Goal: Task Accomplishment & Management: Manage account settings

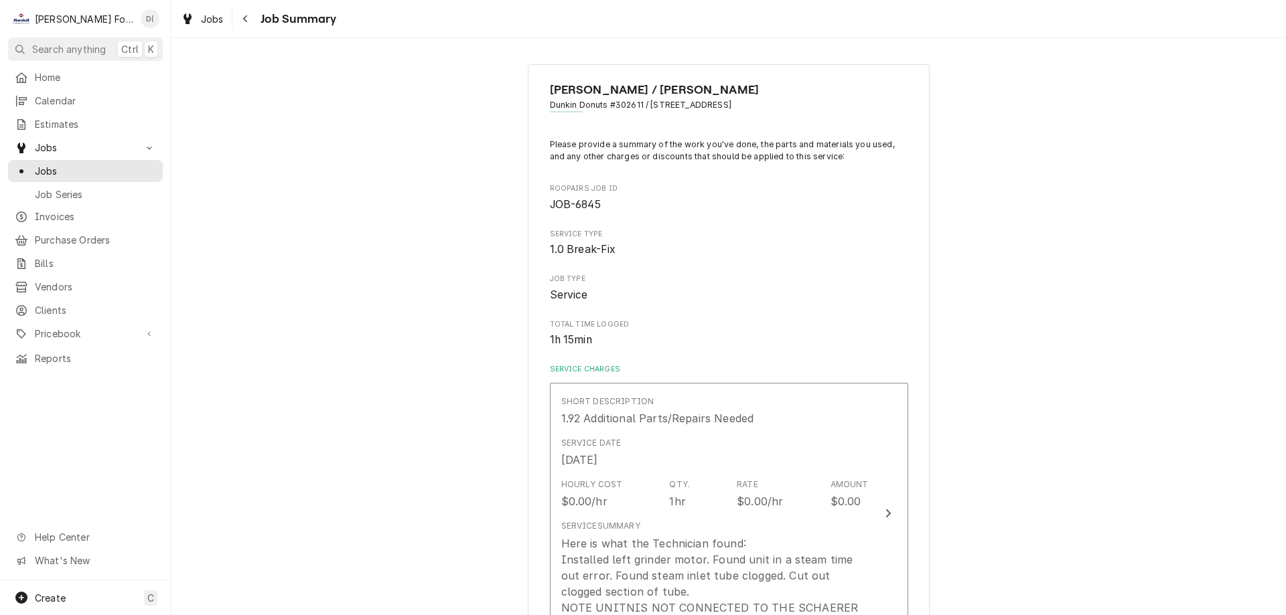
scroll to position [1808, 0]
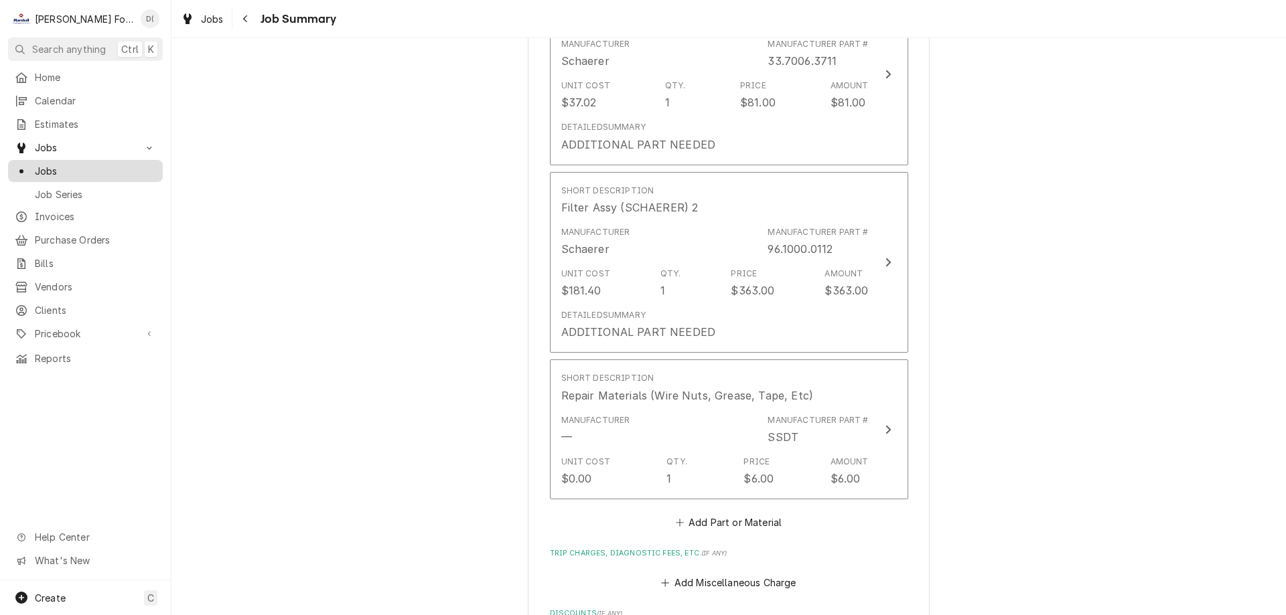
click at [86, 164] on span "Jobs" at bounding box center [95, 171] width 121 height 14
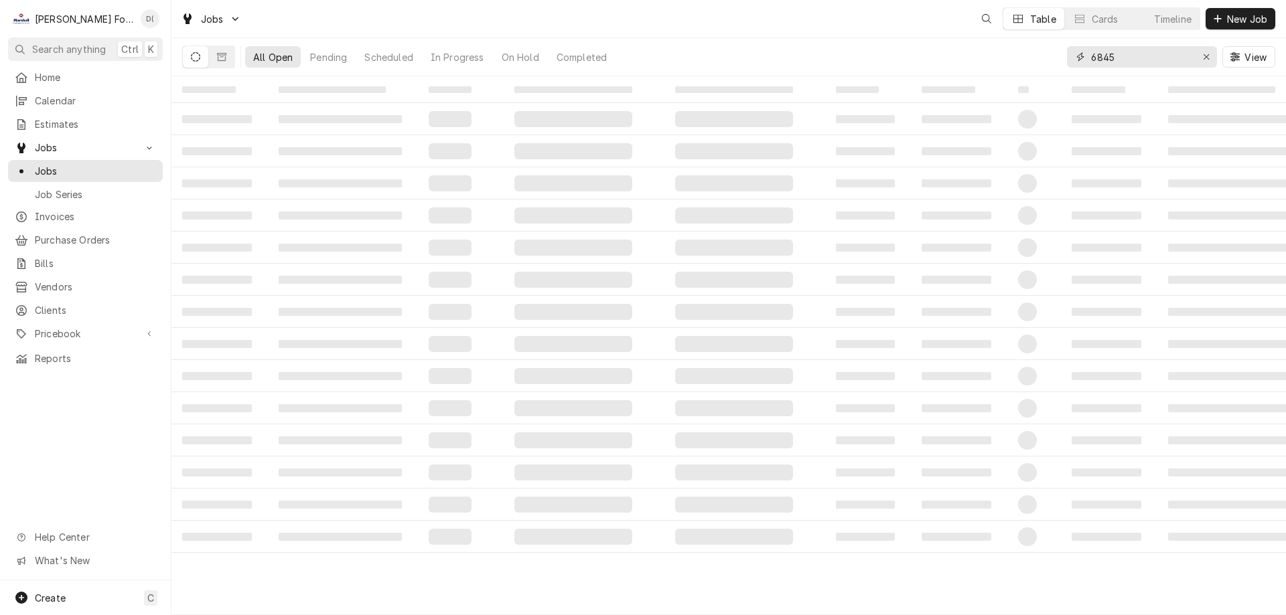
click at [1122, 56] on input "6845" at bounding box center [1141, 56] width 100 height 21
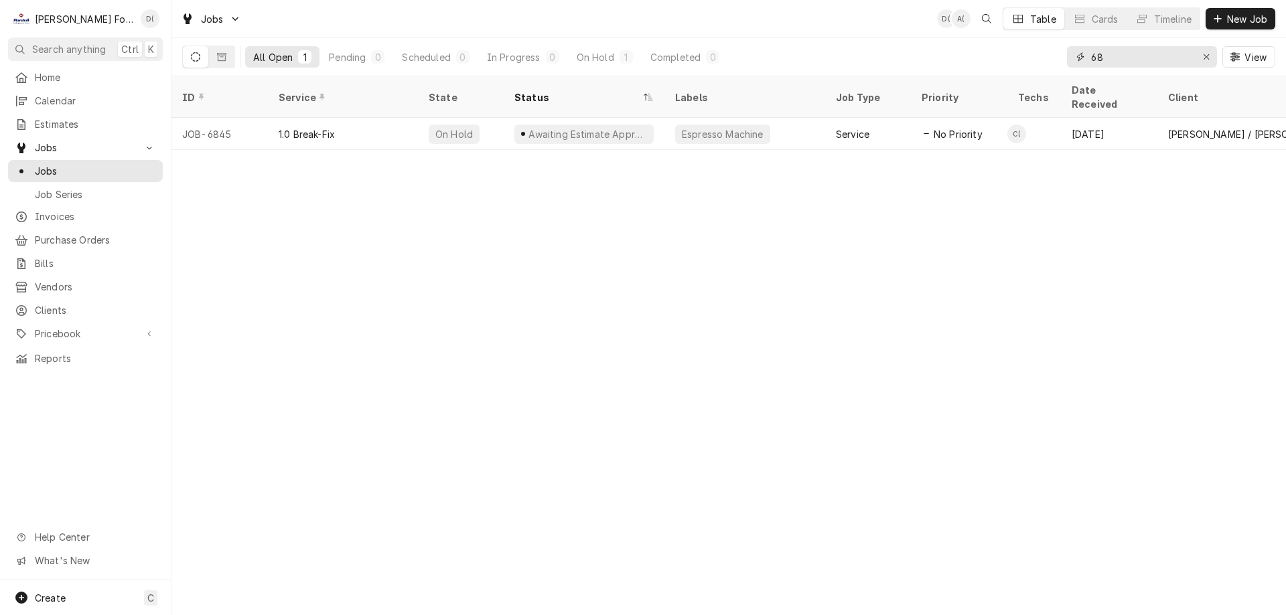
type input "6"
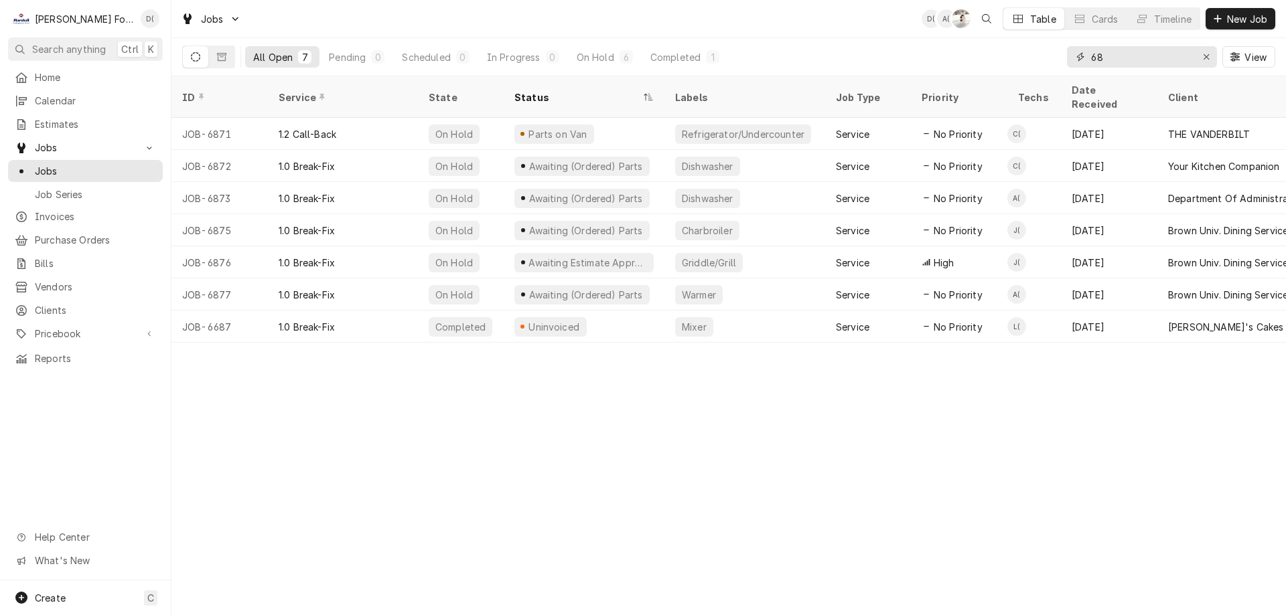
type input "6"
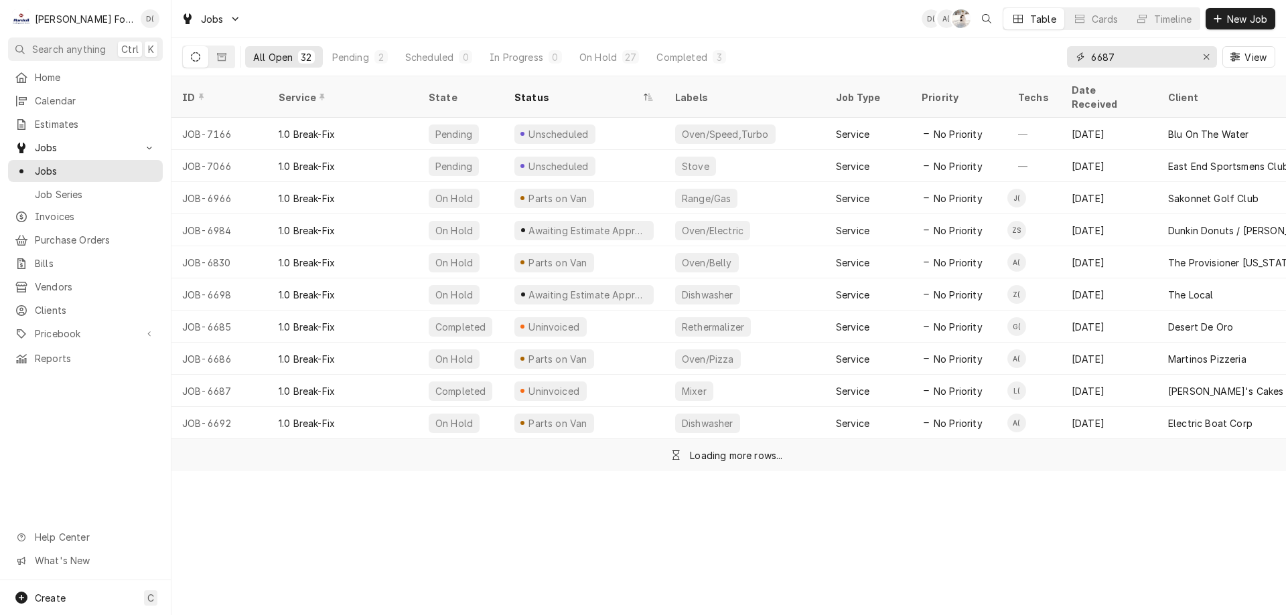
type input "6687"
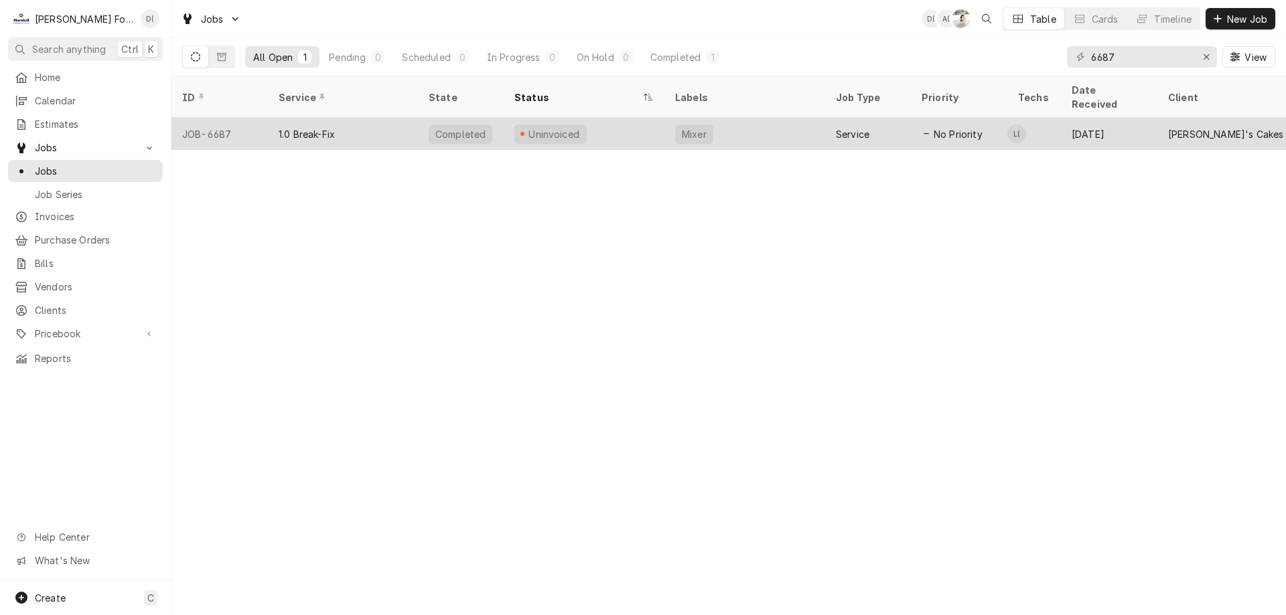
click at [378, 118] on div "1.0 Break-Fix" at bounding box center [343, 134] width 150 height 32
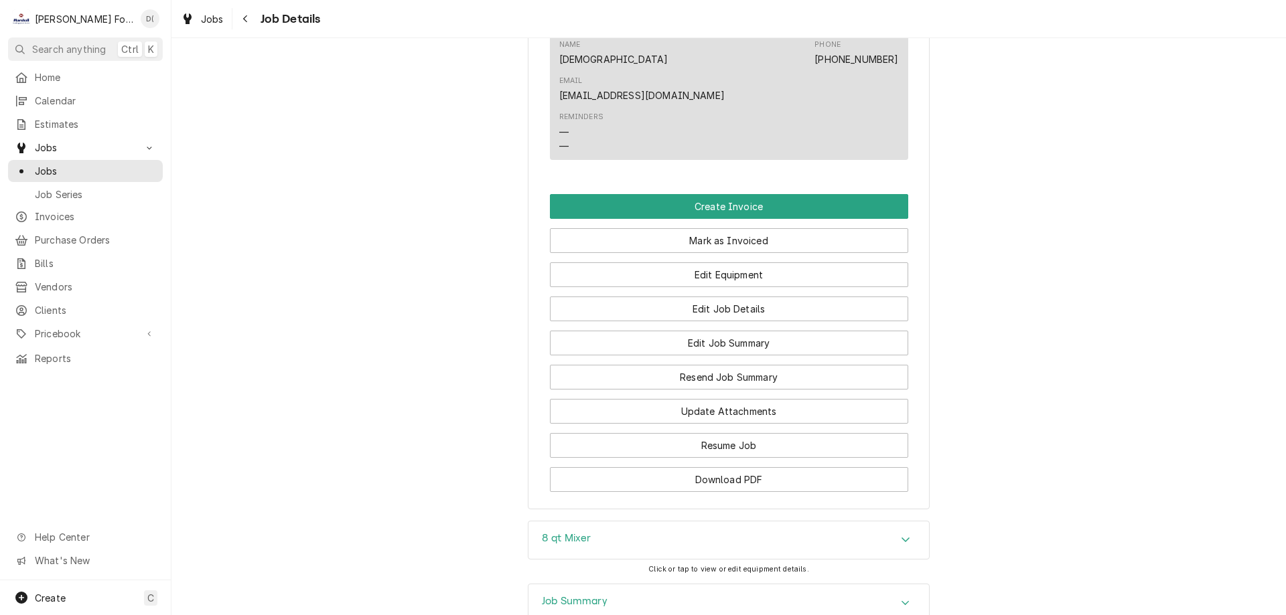
scroll to position [1136, 0]
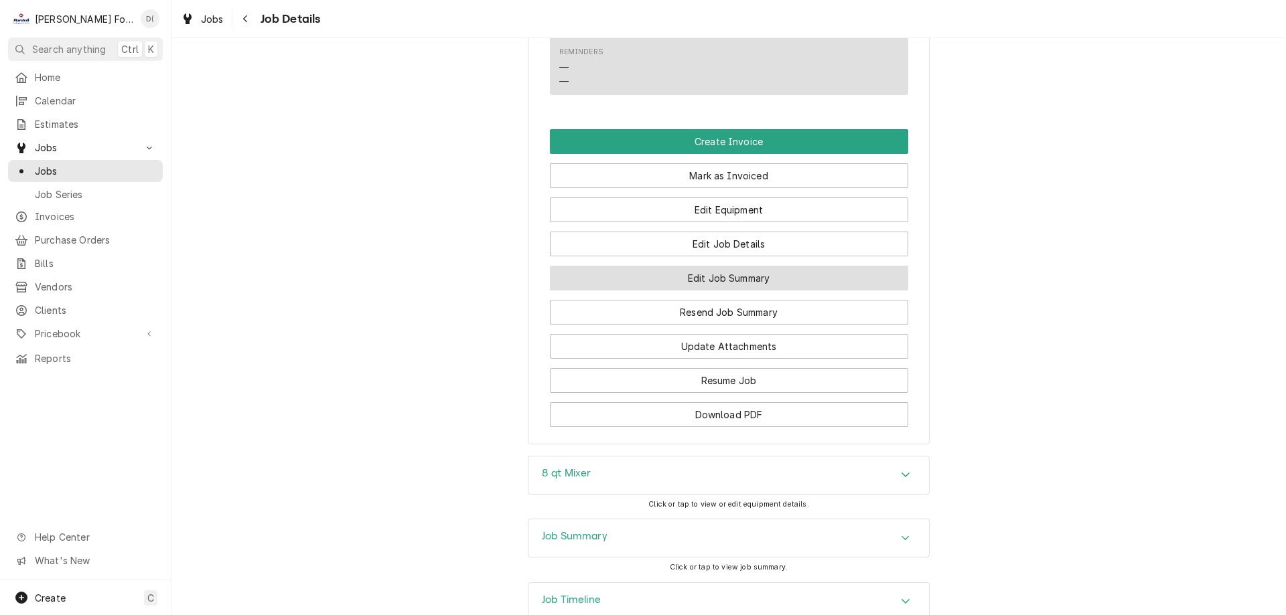
click at [747, 266] on button "Edit Job Summary" at bounding box center [729, 278] width 358 height 25
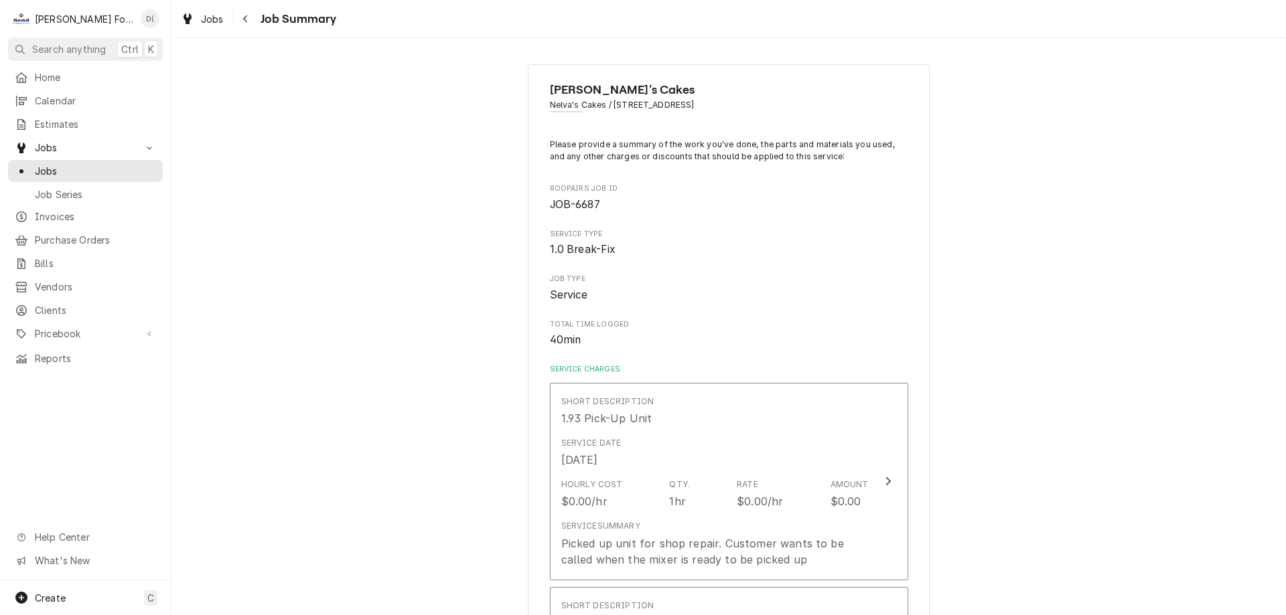
type textarea "x"
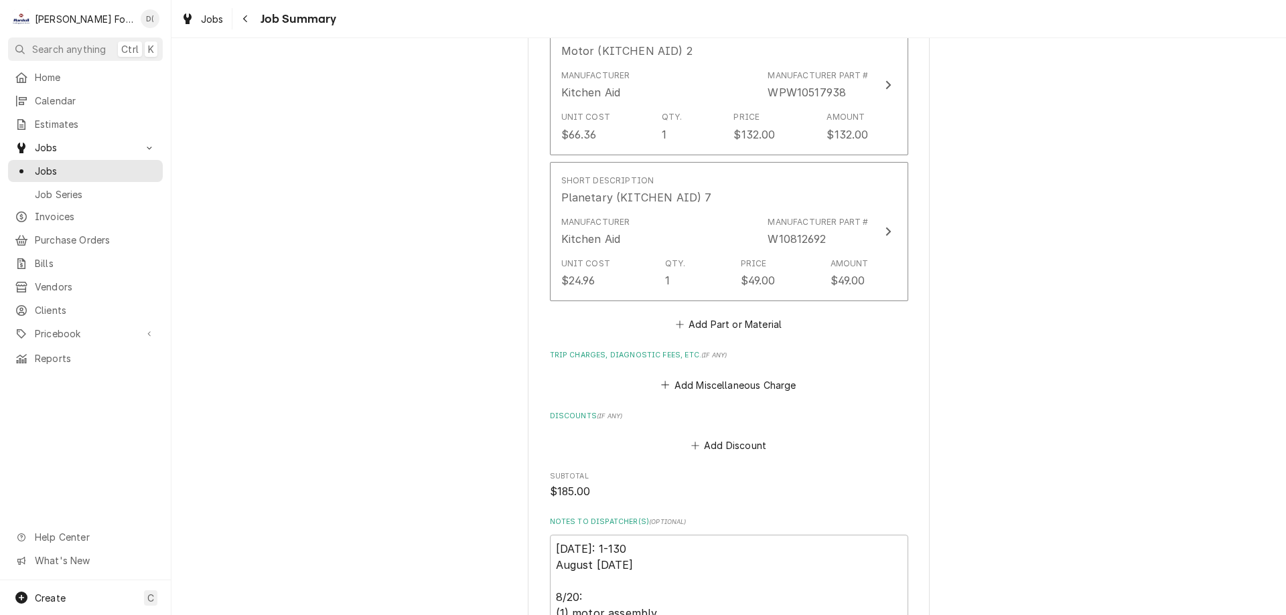
scroll to position [2076, 0]
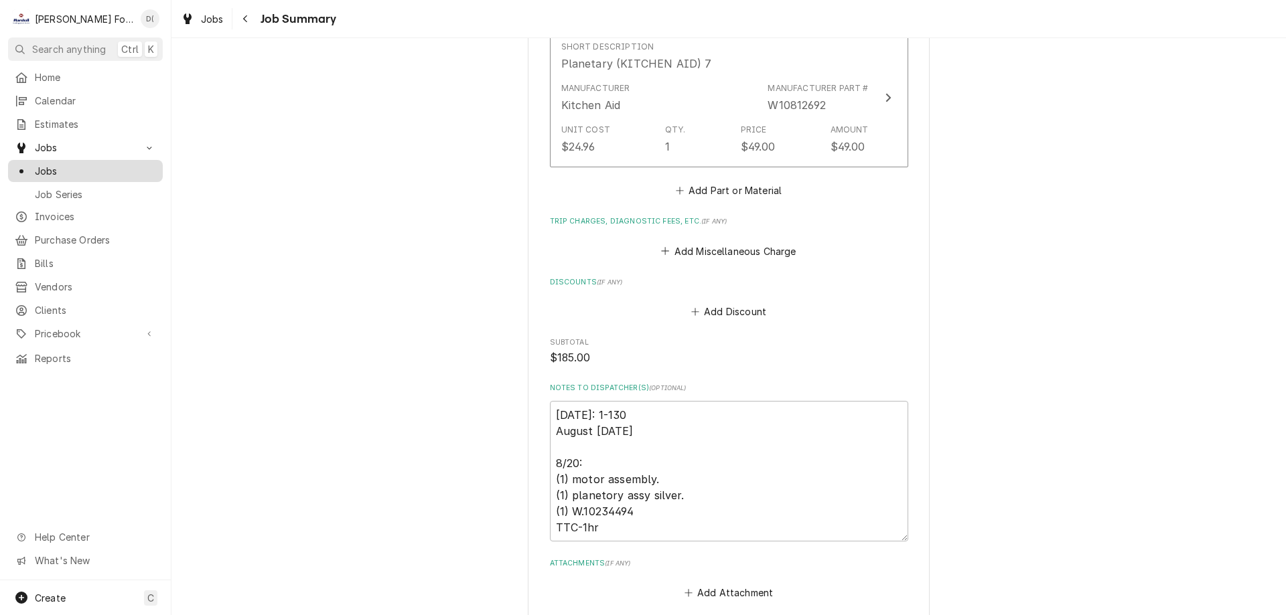
click at [66, 167] on span "Jobs" at bounding box center [95, 171] width 121 height 14
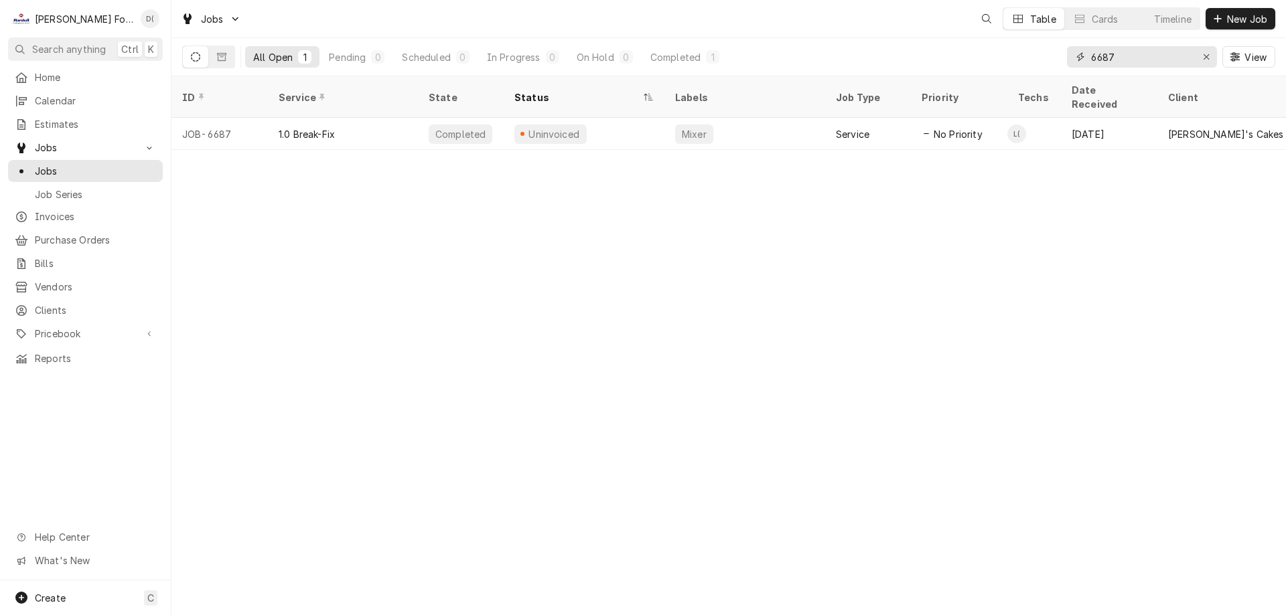
click at [1169, 56] on input "6687" at bounding box center [1141, 56] width 100 height 21
type input "6"
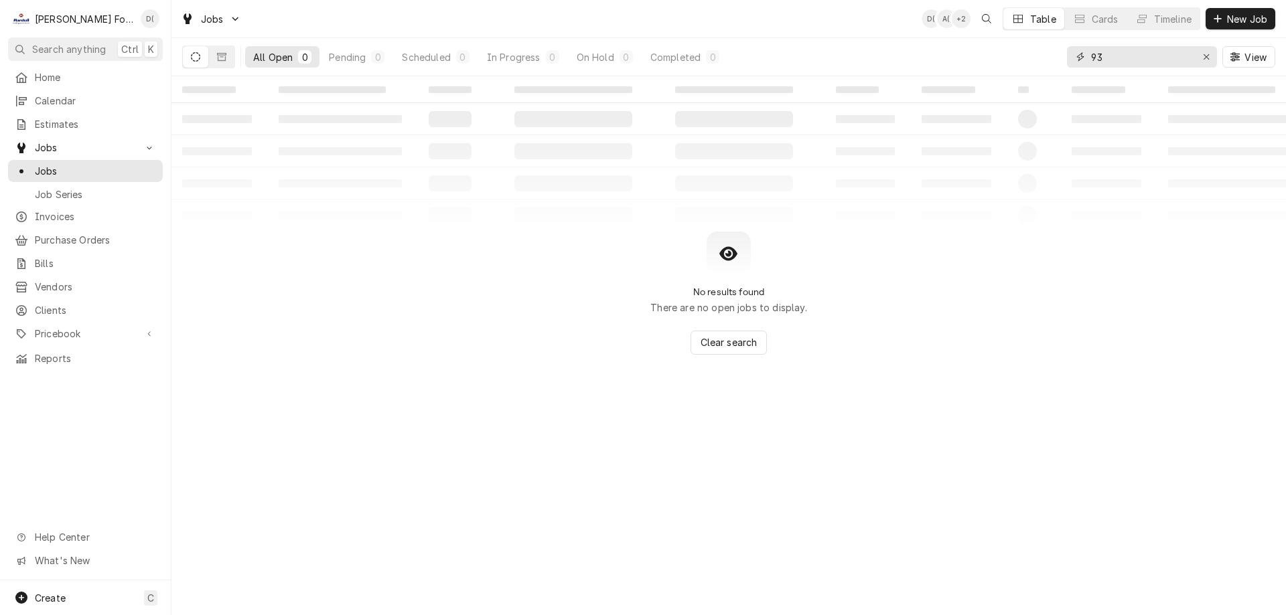
type input "9"
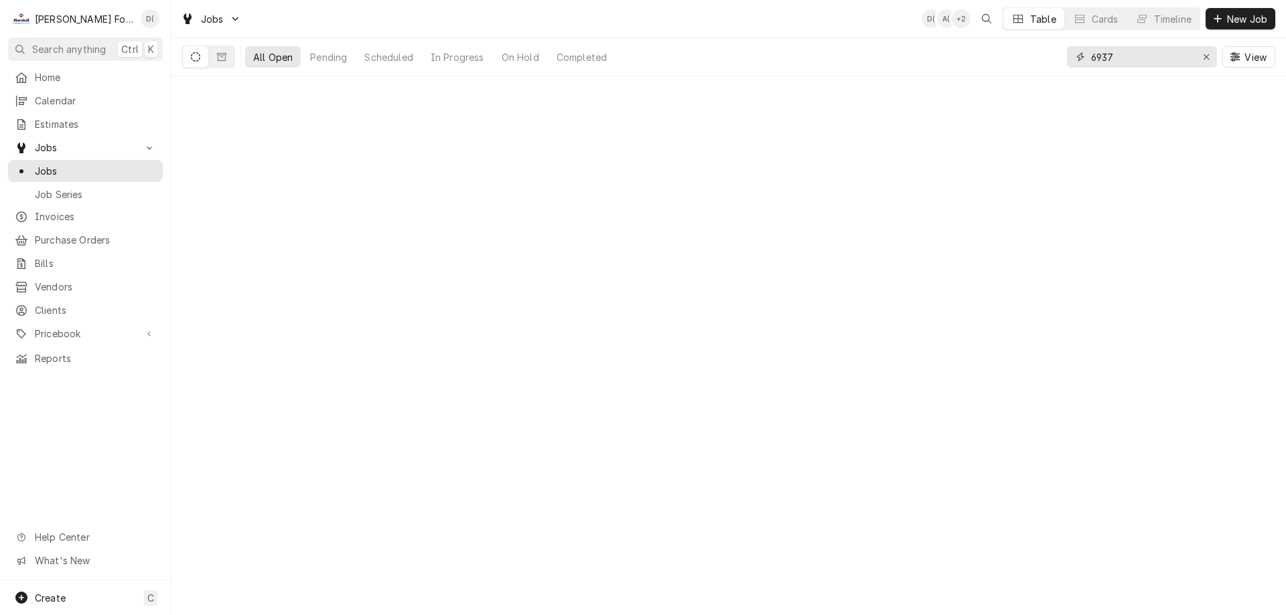
type input "6937"
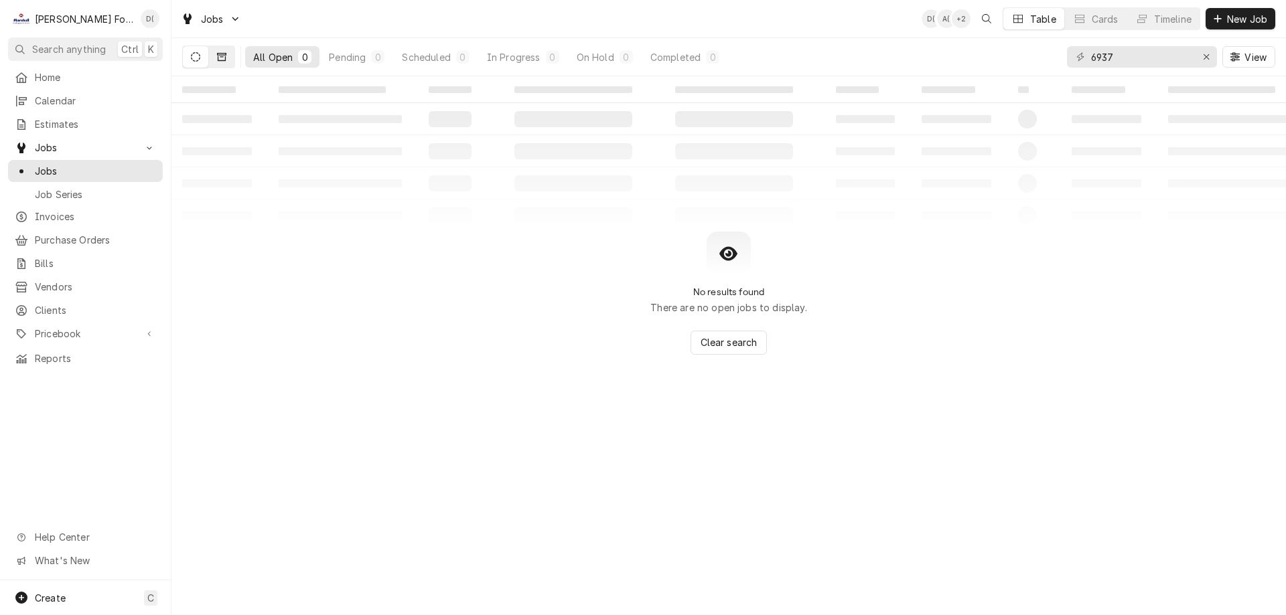
click at [225, 61] on icon "Dynamic Content Wrapper" at bounding box center [221, 57] width 9 height 8
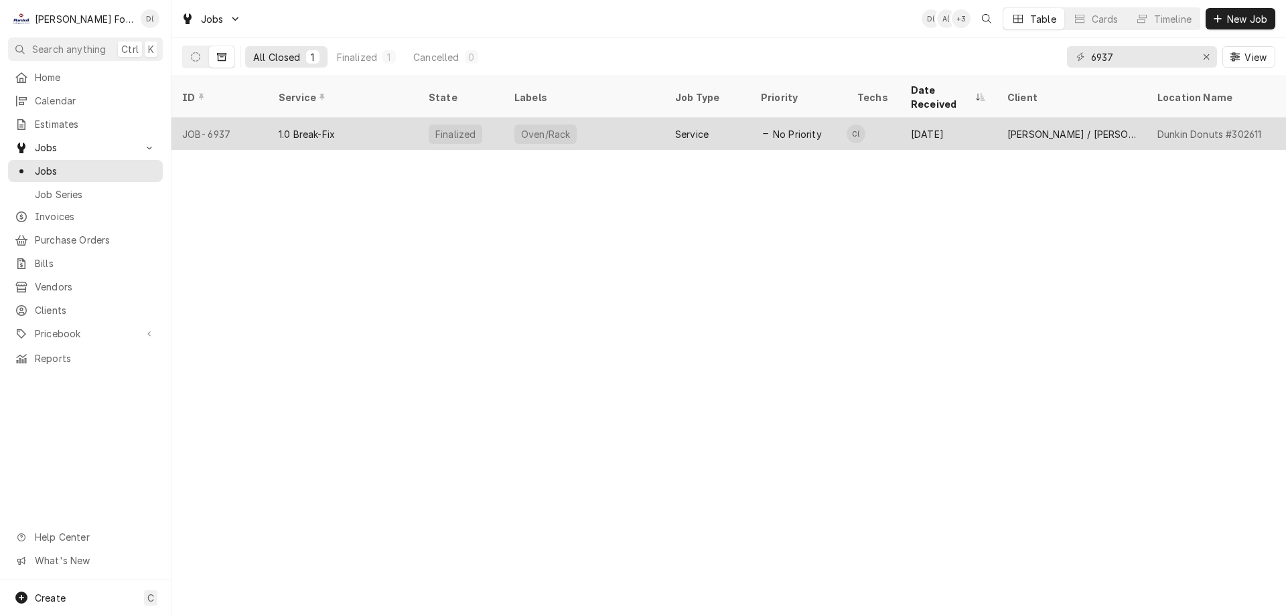
click at [400, 118] on div "1.0 Break-Fix" at bounding box center [343, 134] width 150 height 32
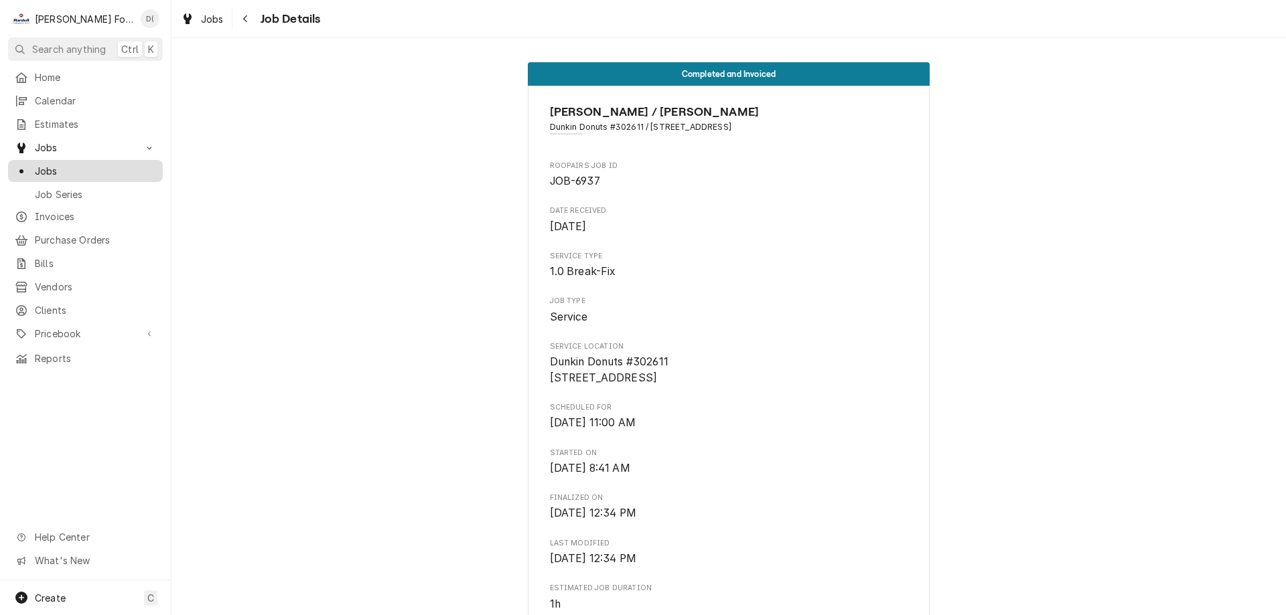
click at [76, 164] on span "Jobs" at bounding box center [95, 171] width 121 height 14
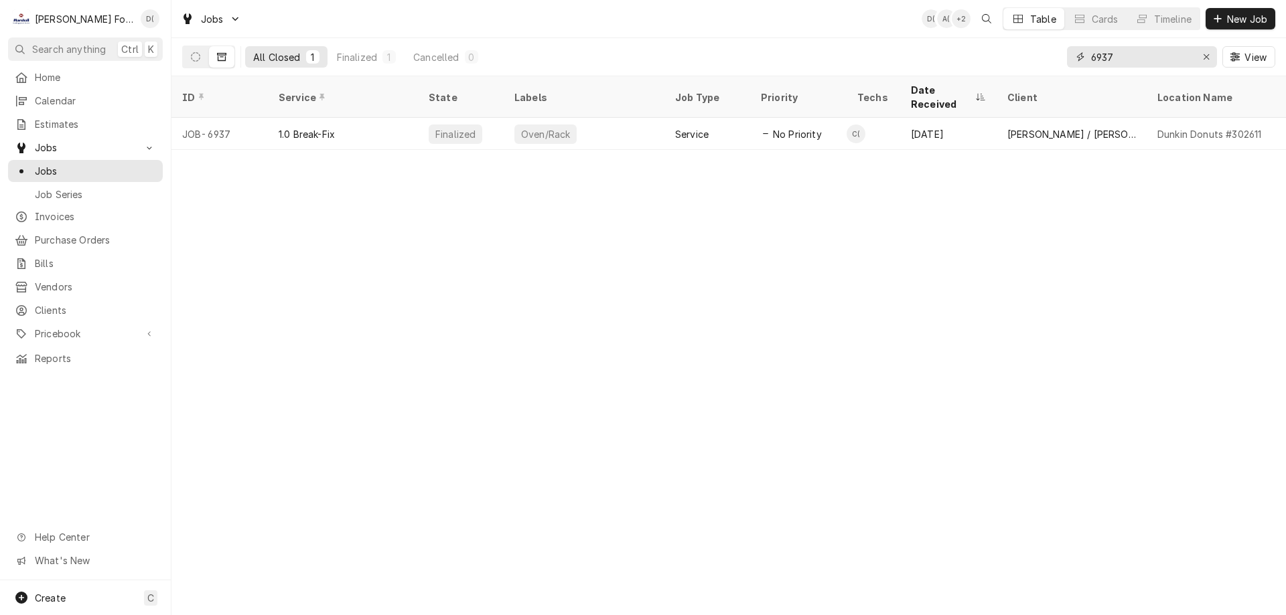
click at [1126, 60] on input "6937" at bounding box center [1141, 56] width 100 height 21
type input "6"
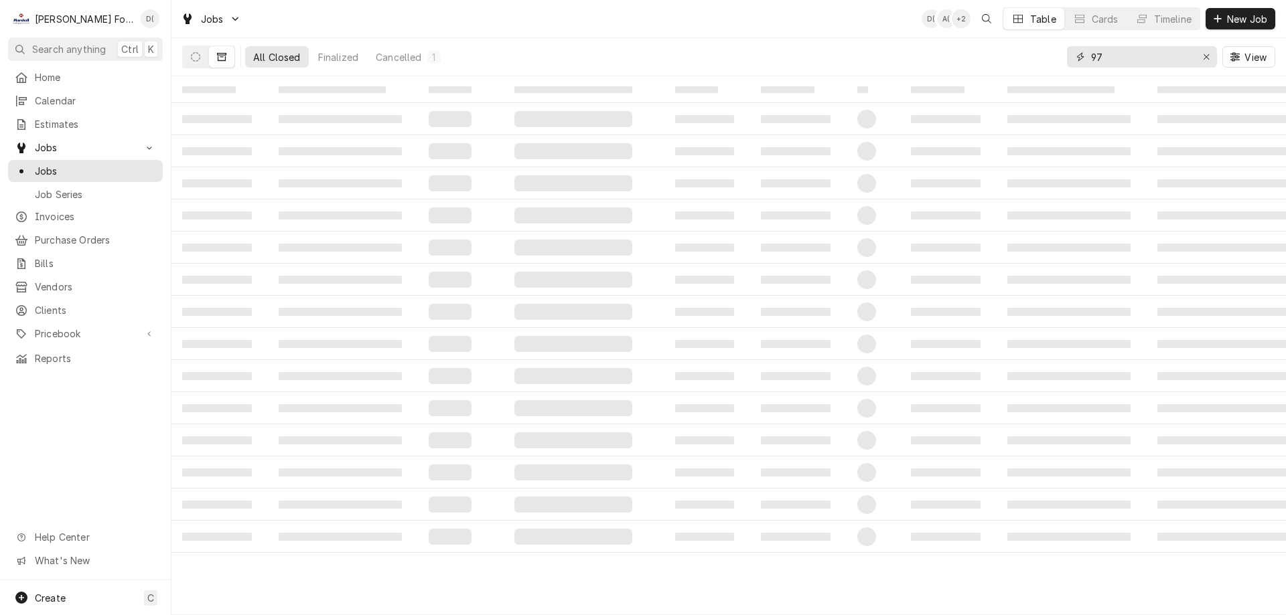
type input "9"
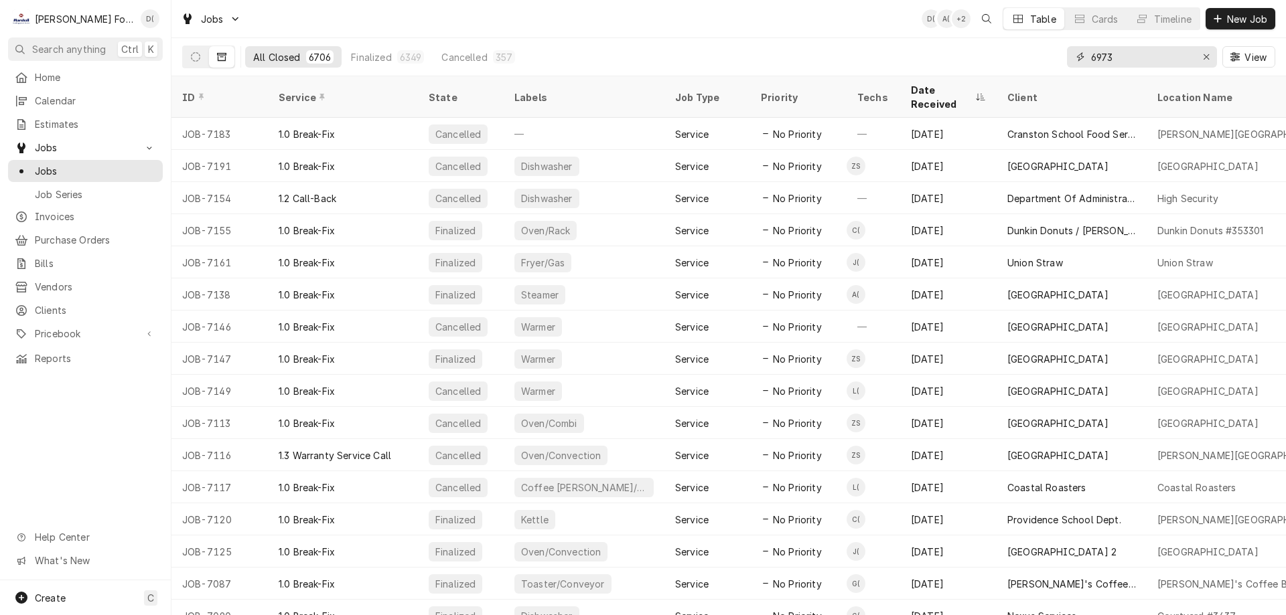
type input "6973"
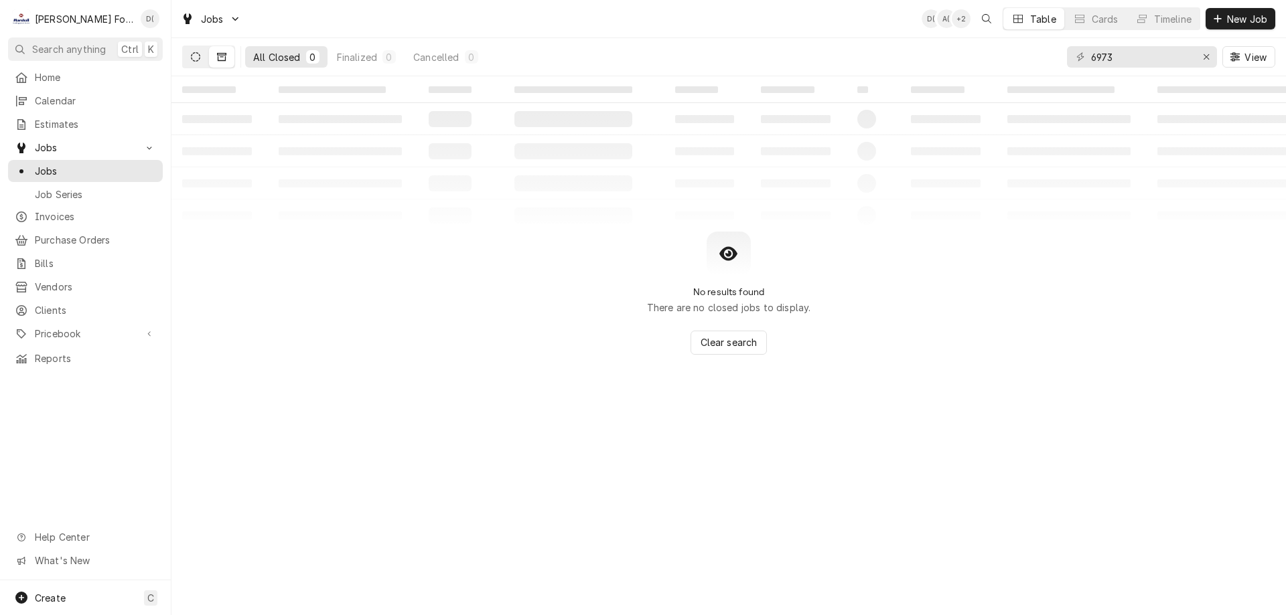
click at [192, 55] on icon "Dynamic Content Wrapper" at bounding box center [195, 56] width 9 height 9
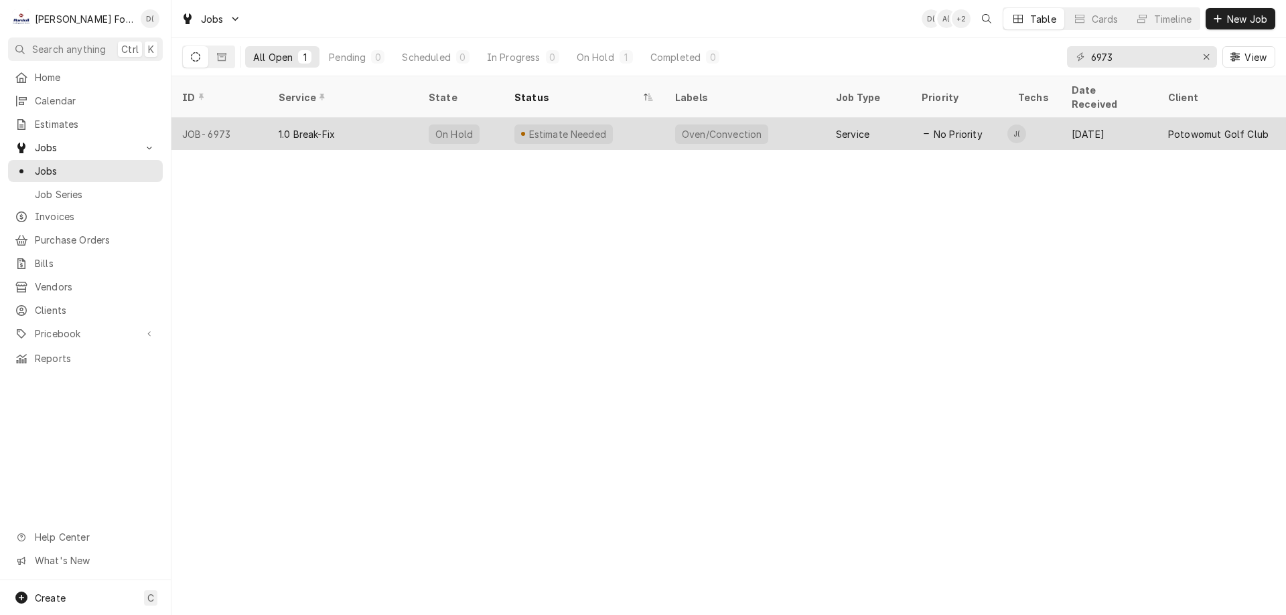
click at [406, 118] on div "1.0 Break-Fix" at bounding box center [343, 134] width 150 height 32
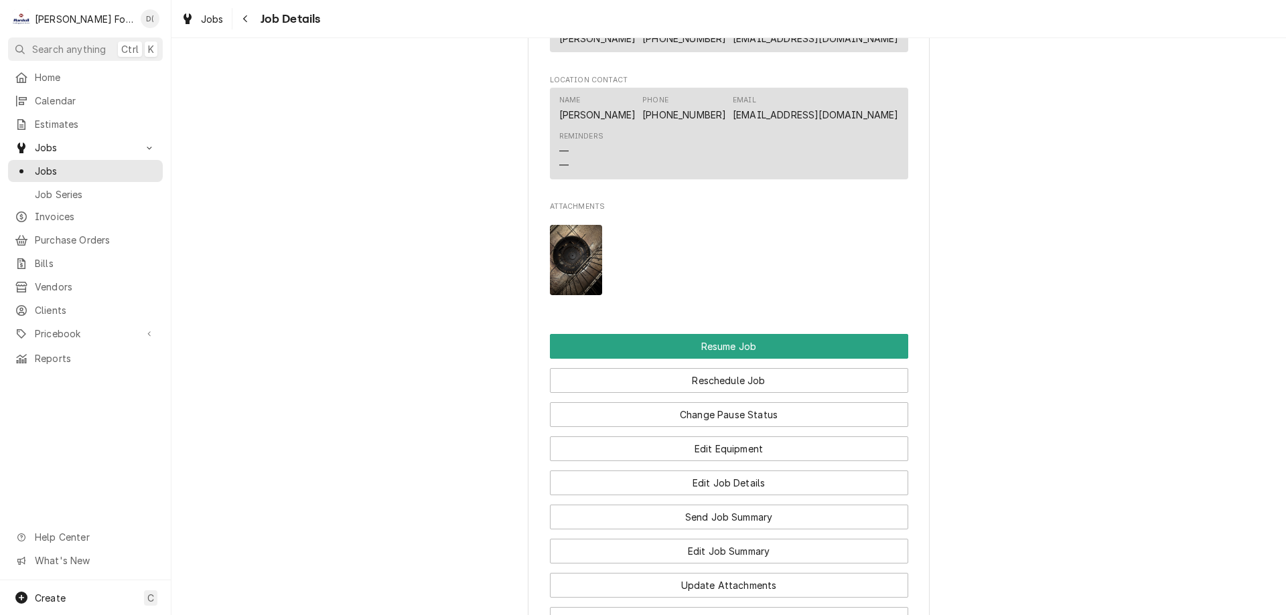
scroll to position [1339, 0]
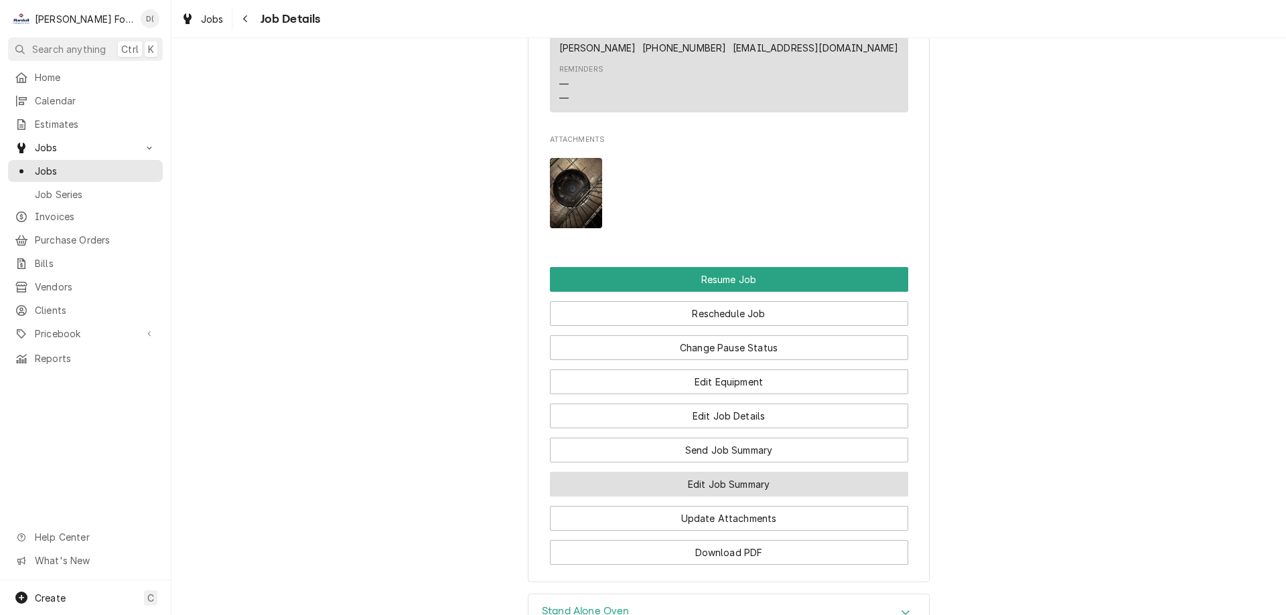
click at [736, 479] on button "Edit Job Summary" at bounding box center [729, 484] width 358 height 25
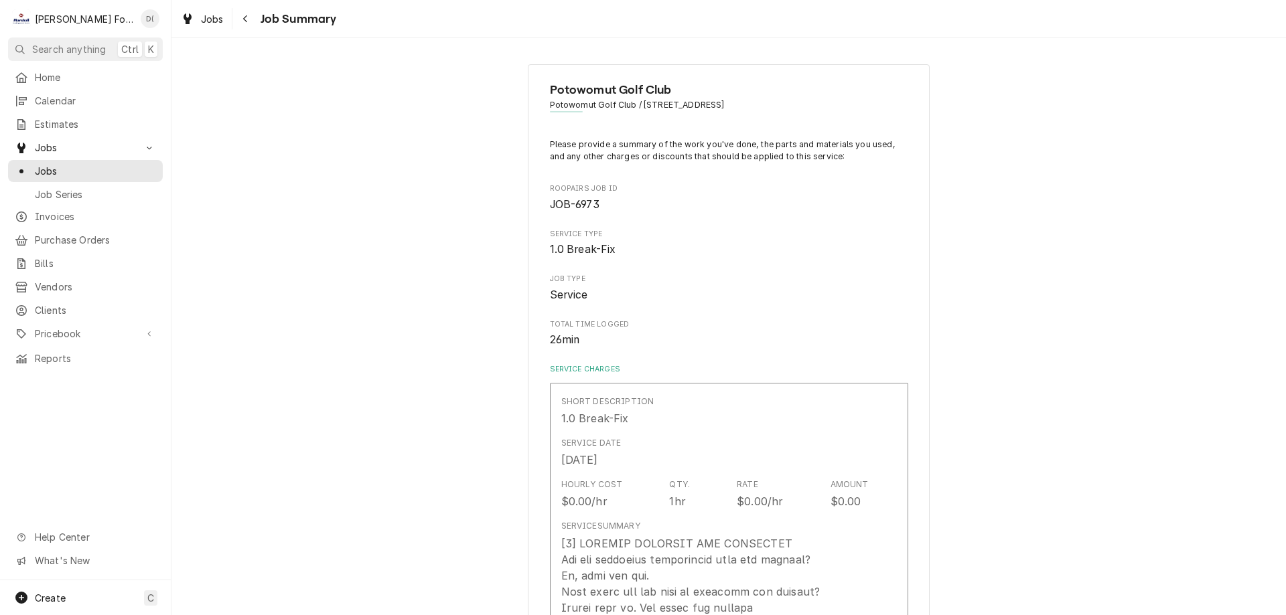
type textarea "x"
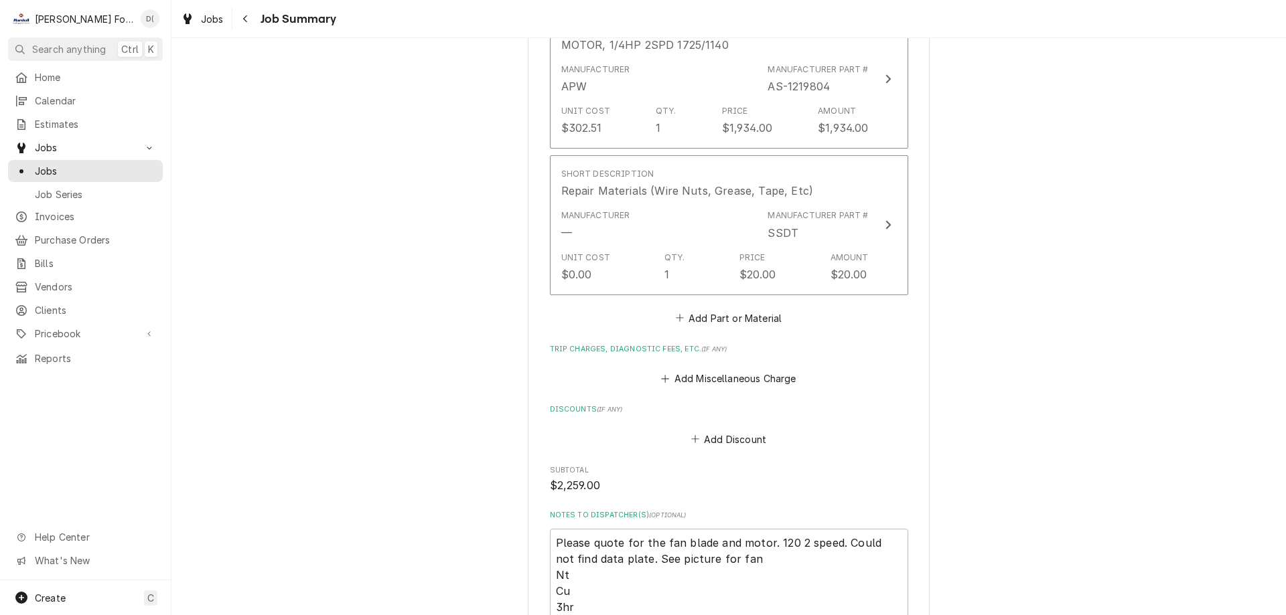
scroll to position [1406, 0]
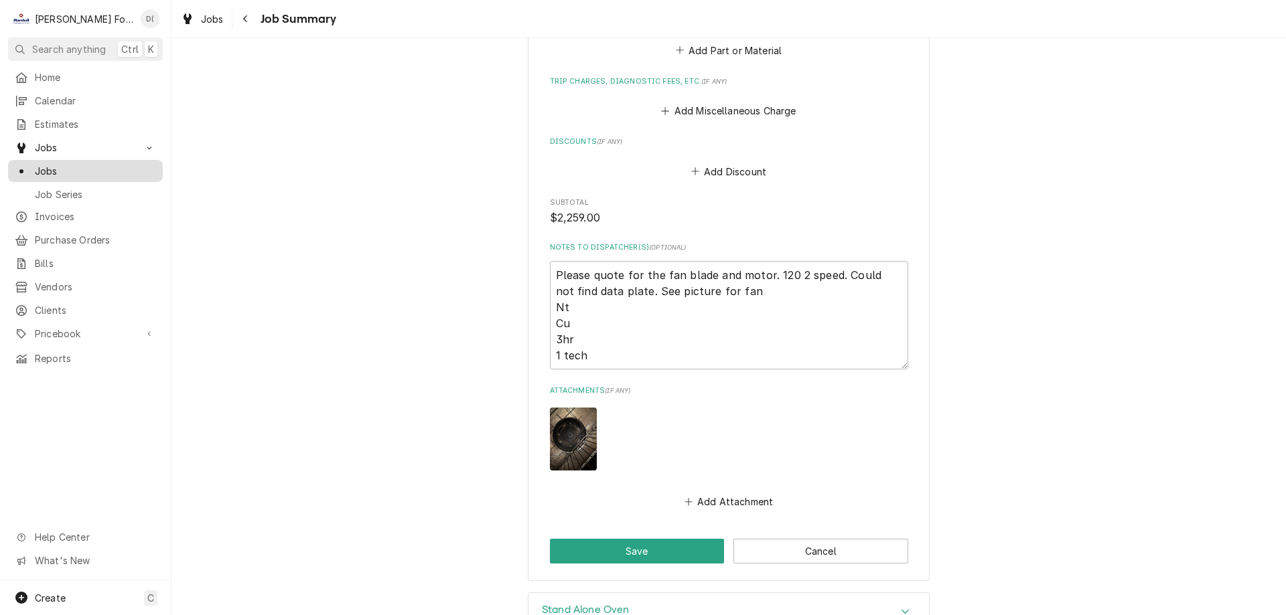
click at [99, 164] on span "Jobs" at bounding box center [95, 171] width 121 height 14
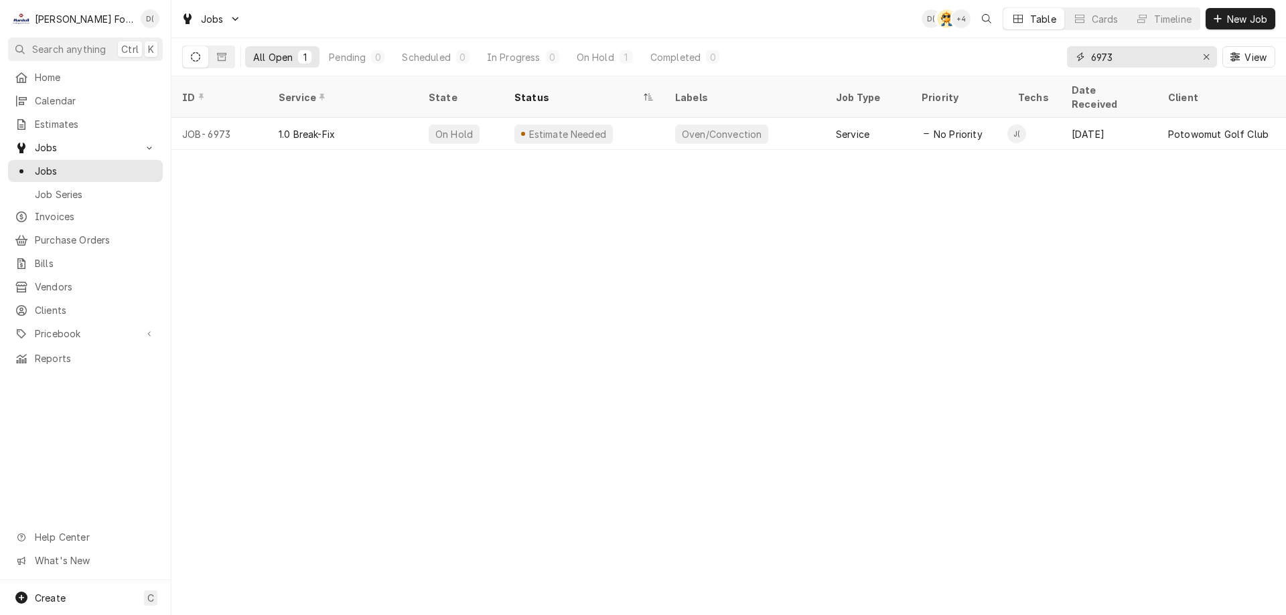
click at [1123, 61] on input "6973" at bounding box center [1141, 56] width 100 height 21
type input "6"
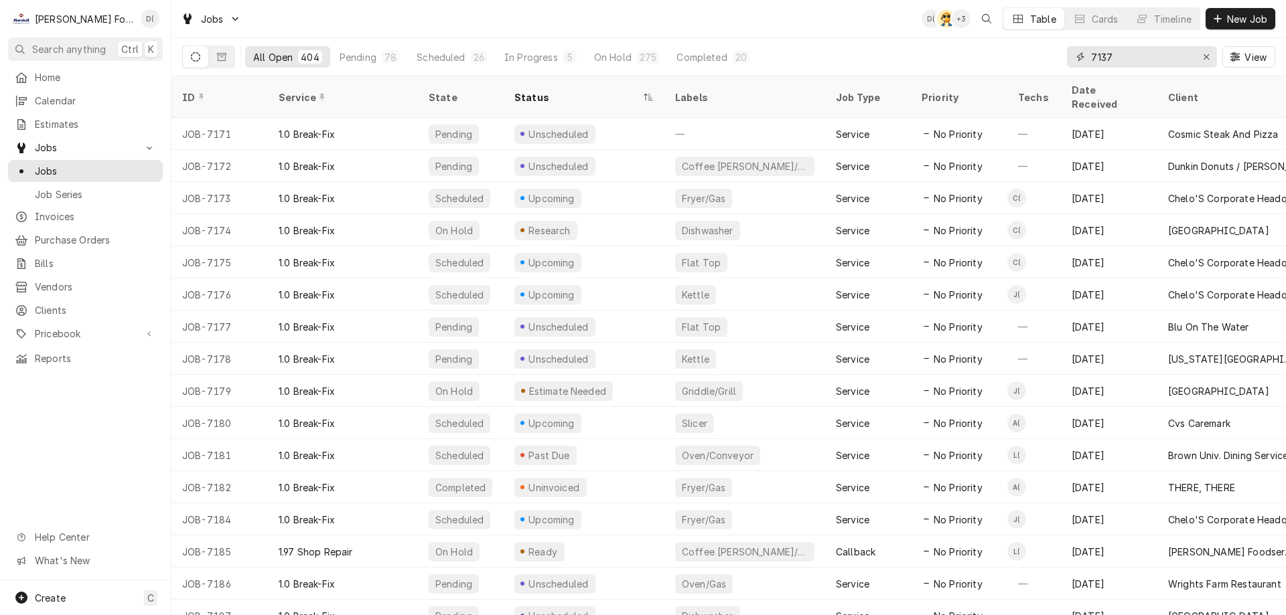
type input "7137"
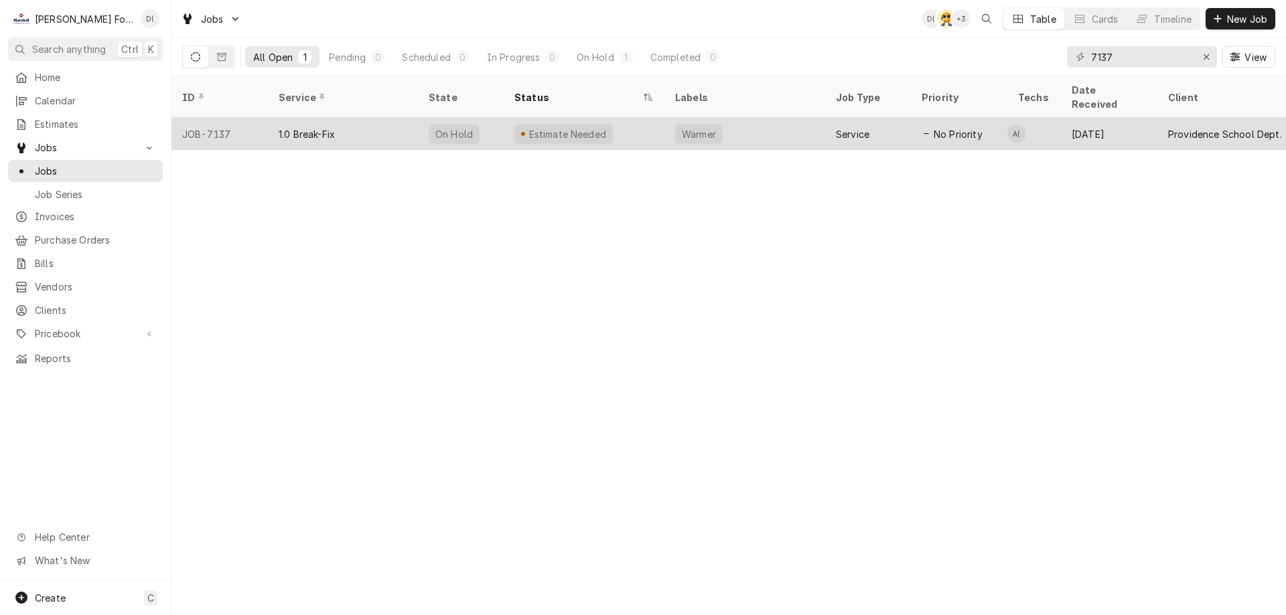
click at [625, 118] on div "Estimate Needed" at bounding box center [584, 134] width 161 height 32
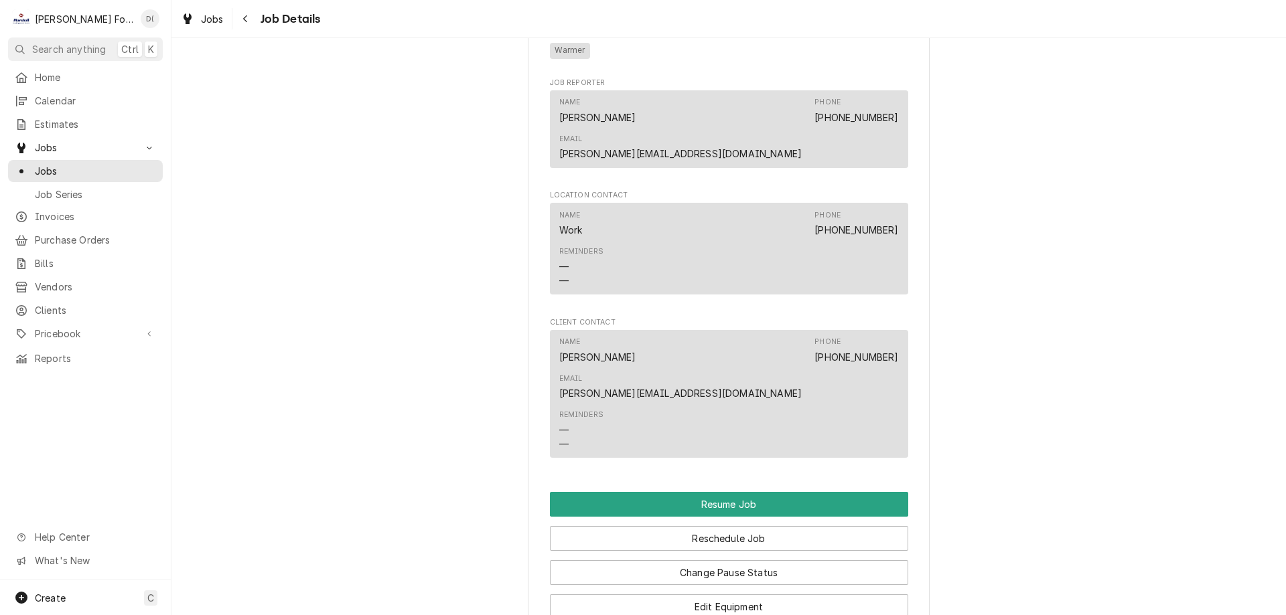
scroll to position [1272, 0]
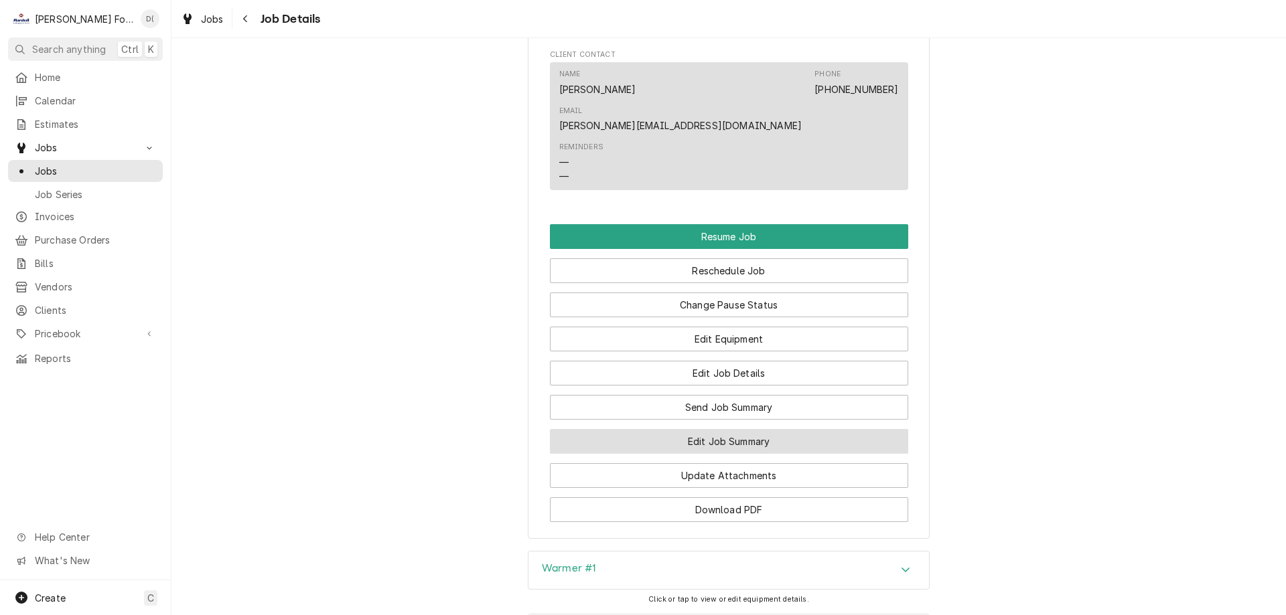
click at [697, 429] on button "Edit Job Summary" at bounding box center [729, 441] width 358 height 25
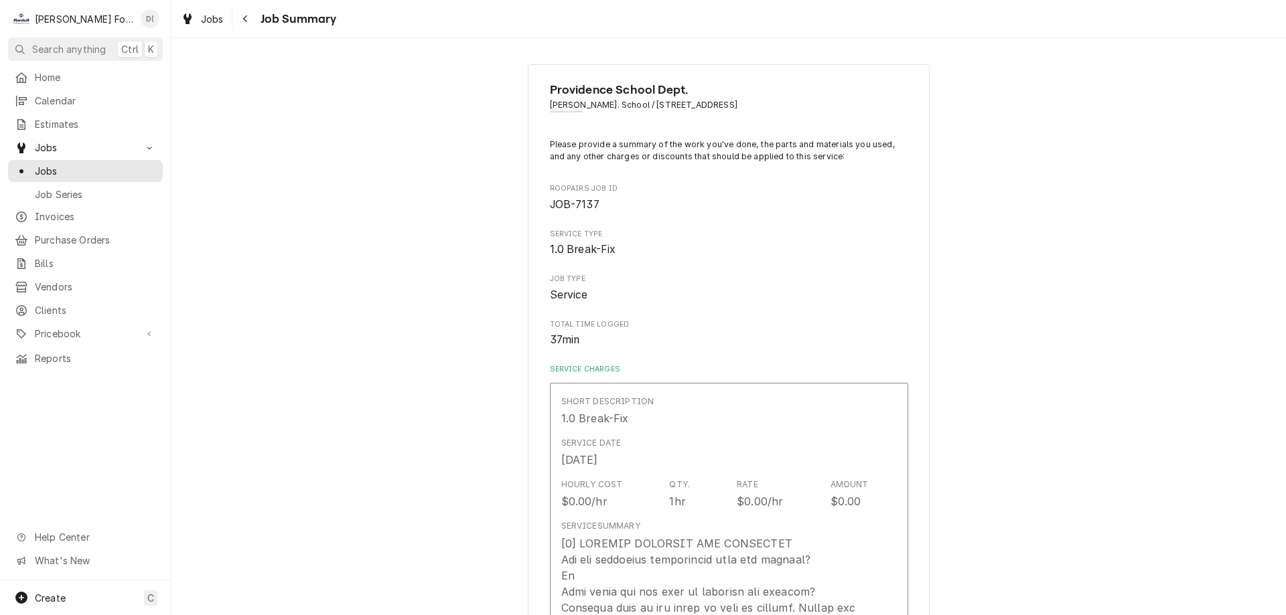
type textarea "x"
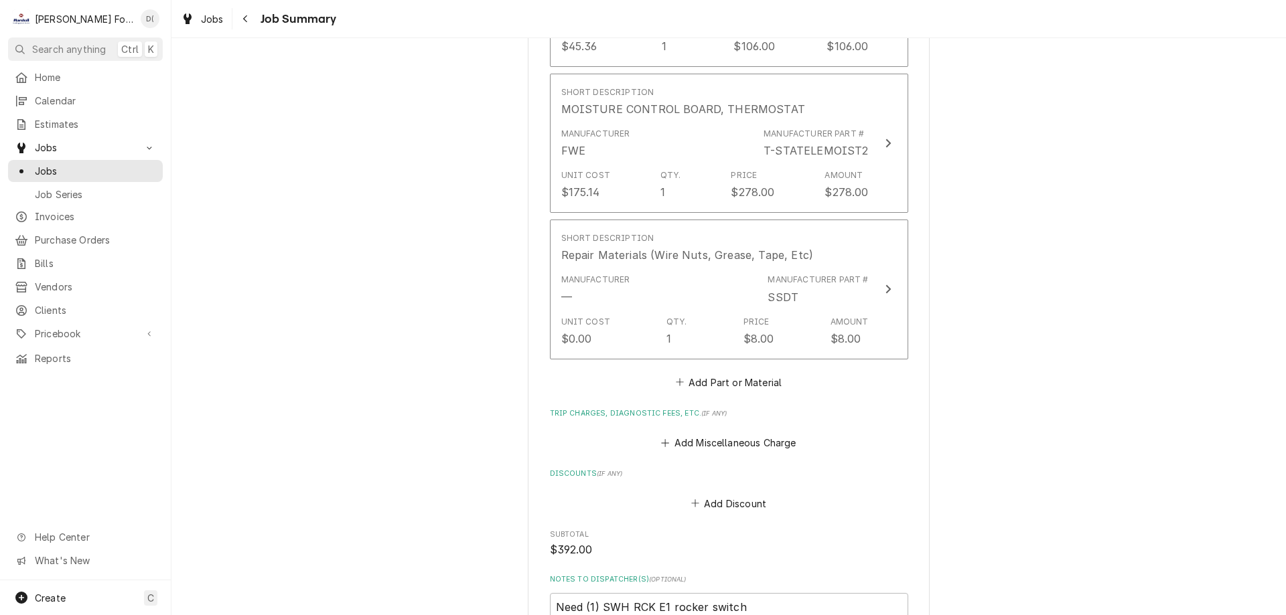
scroll to position [1272, 0]
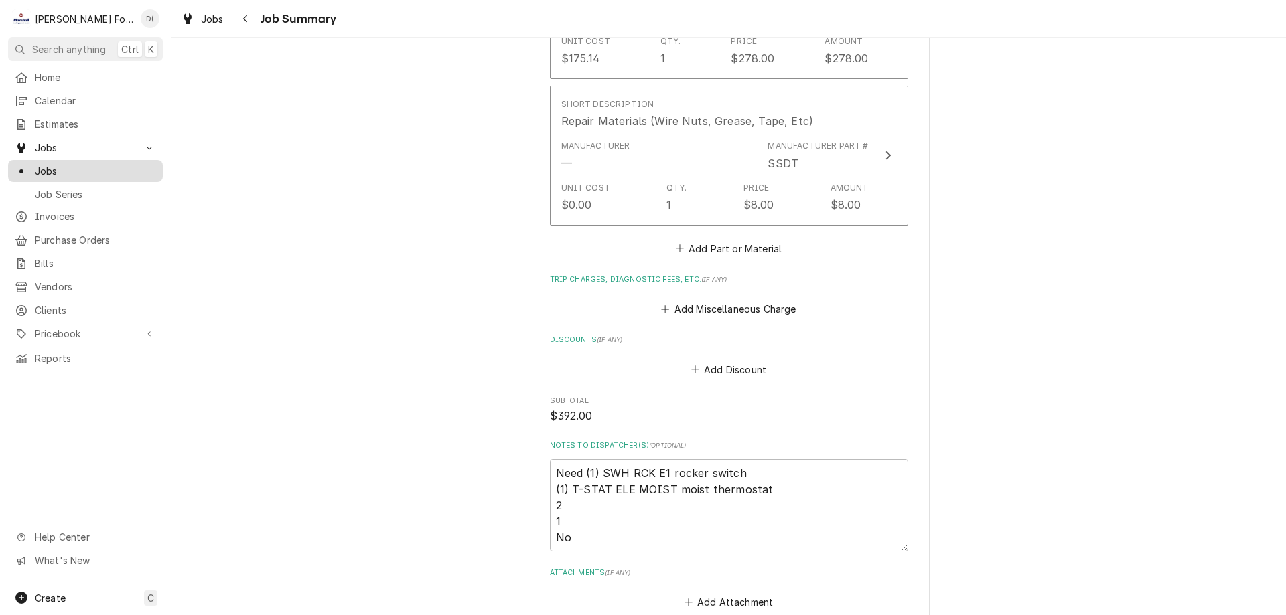
click at [78, 171] on span "Jobs" at bounding box center [95, 171] width 121 height 14
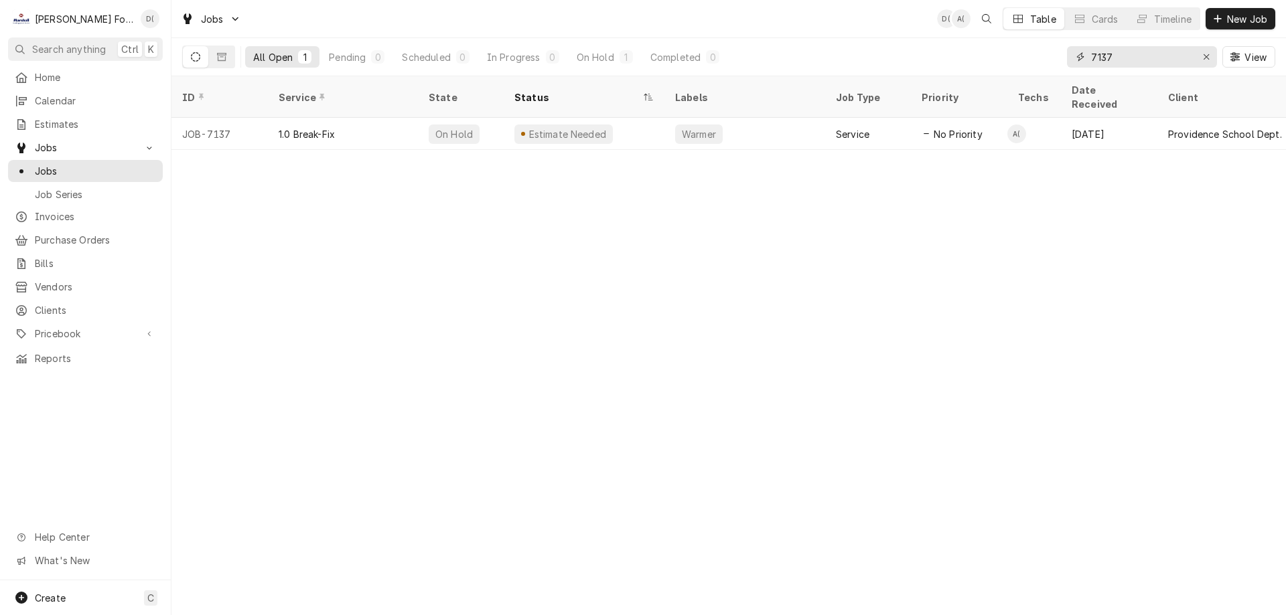
drag, startPoint x: 1132, startPoint y: 55, endPoint x: 1127, endPoint y: 60, distance: 7.1
click at [1128, 60] on input "7137" at bounding box center [1141, 56] width 100 height 21
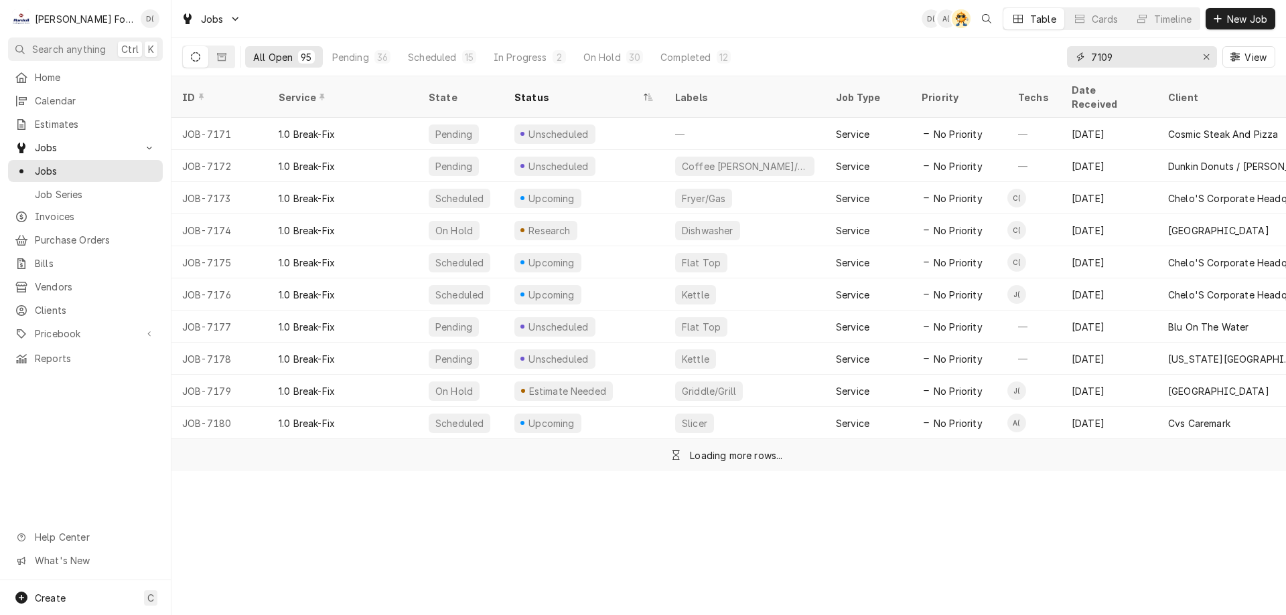
type input "7109"
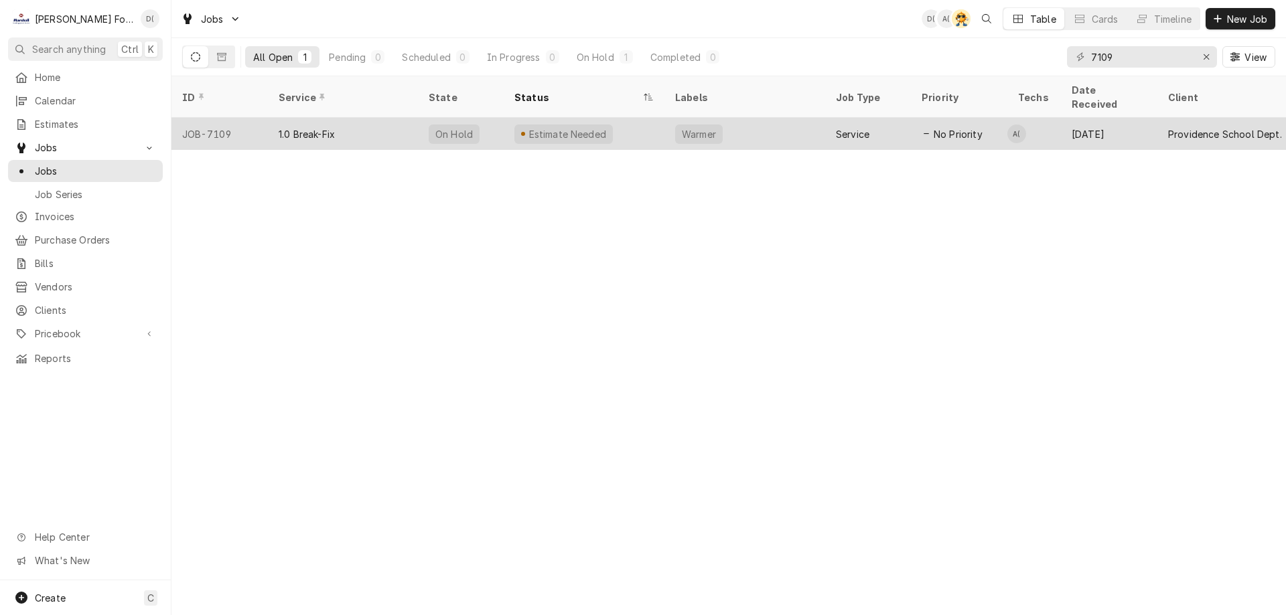
click at [421, 119] on div "On Hold" at bounding box center [461, 134] width 86 height 32
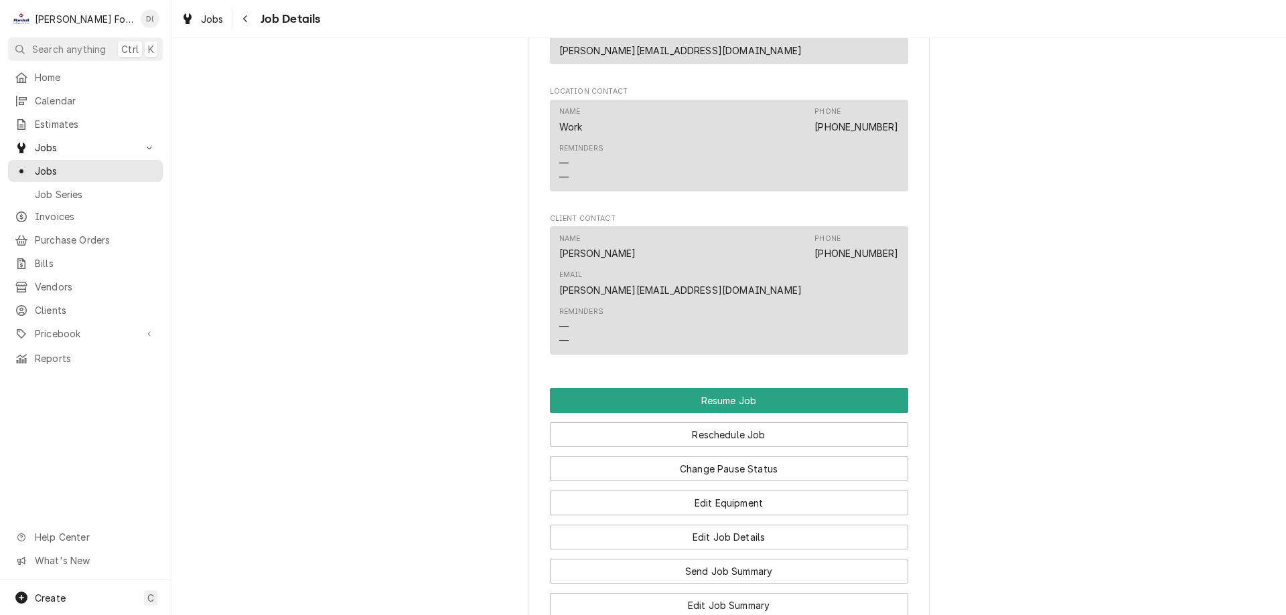
scroll to position [1473, 0]
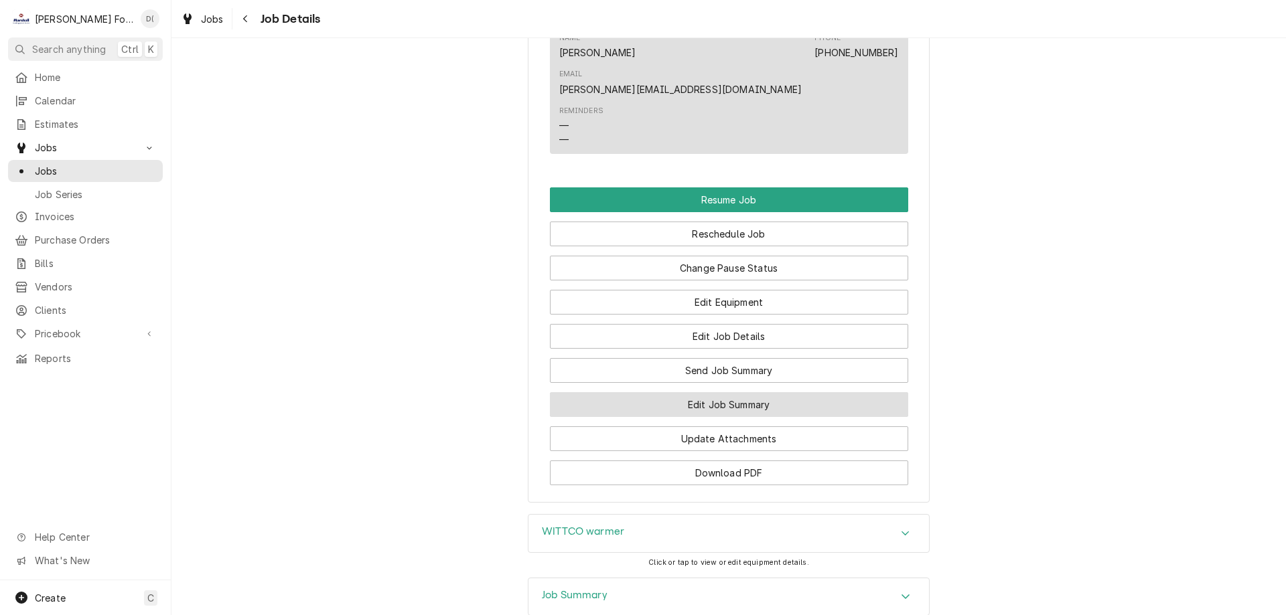
click at [722, 392] on button "Edit Job Summary" at bounding box center [729, 404] width 358 height 25
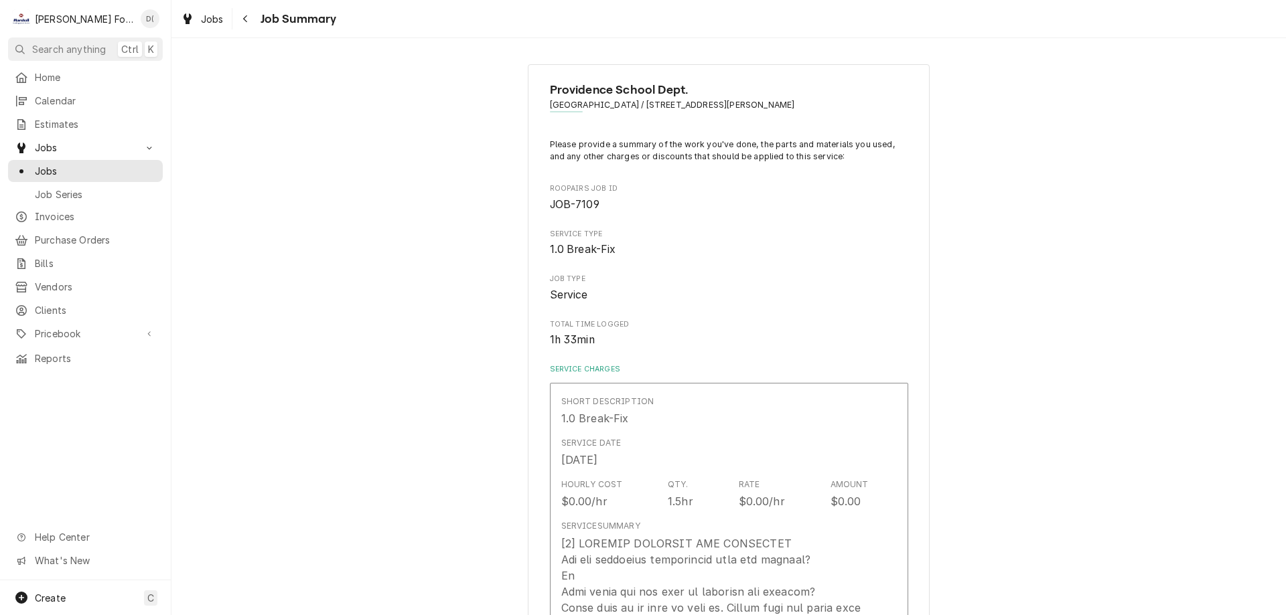
type textarea "x"
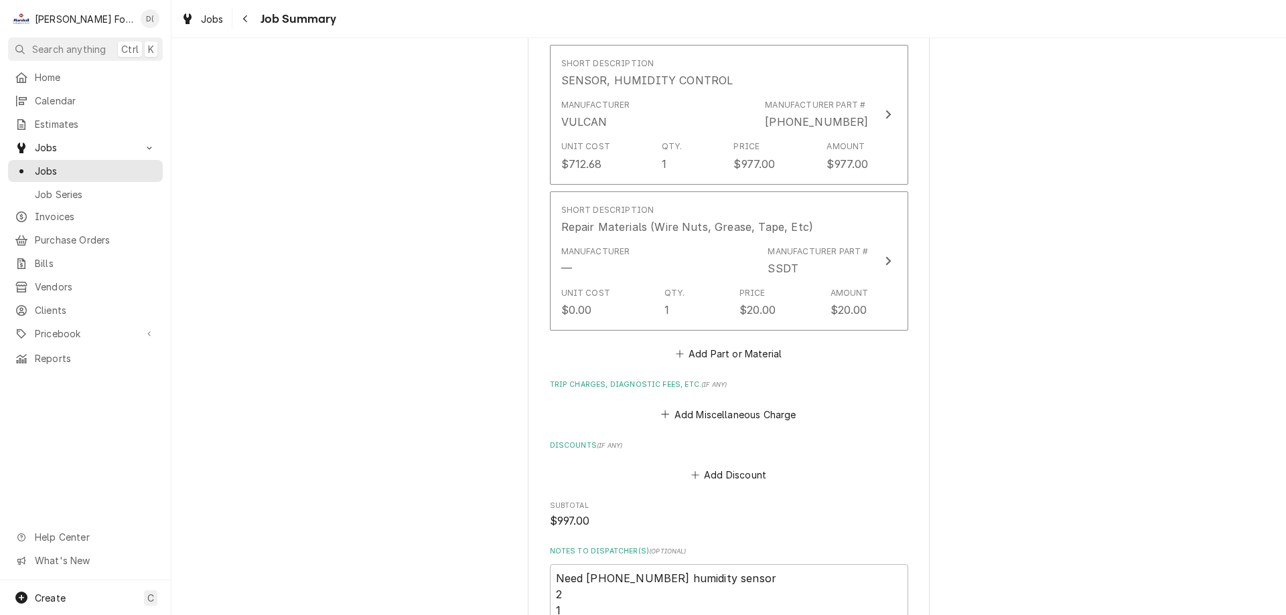
scroll to position [1138, 0]
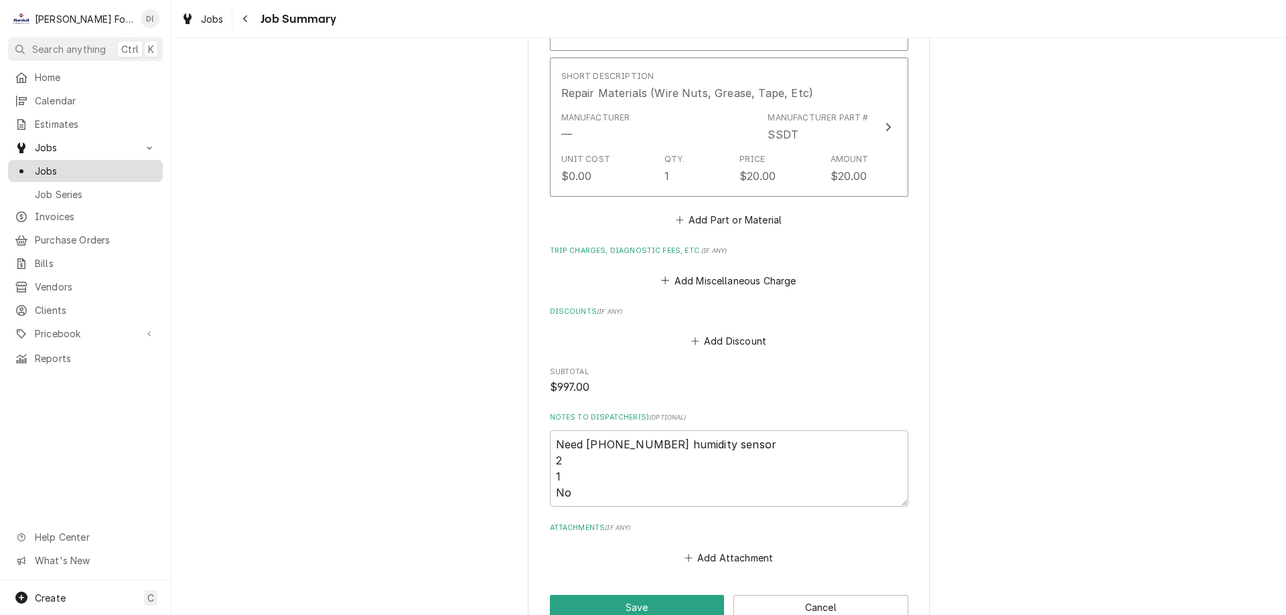
click at [87, 167] on span "Jobs" at bounding box center [95, 171] width 121 height 14
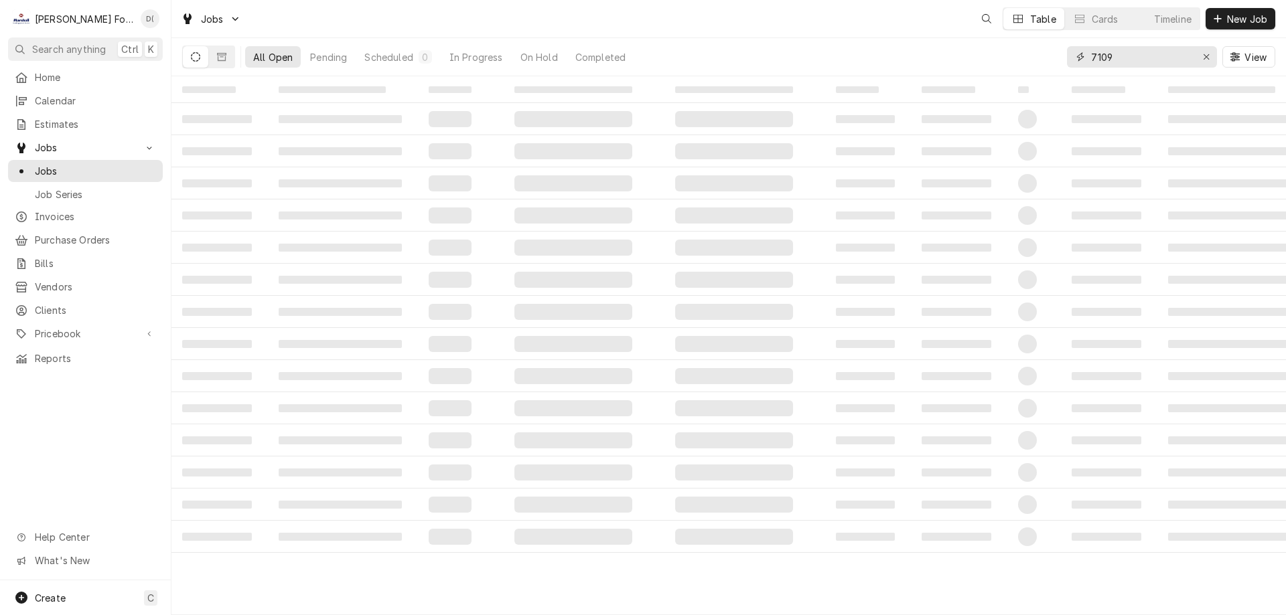
click at [1137, 50] on input "7109" at bounding box center [1141, 56] width 100 height 21
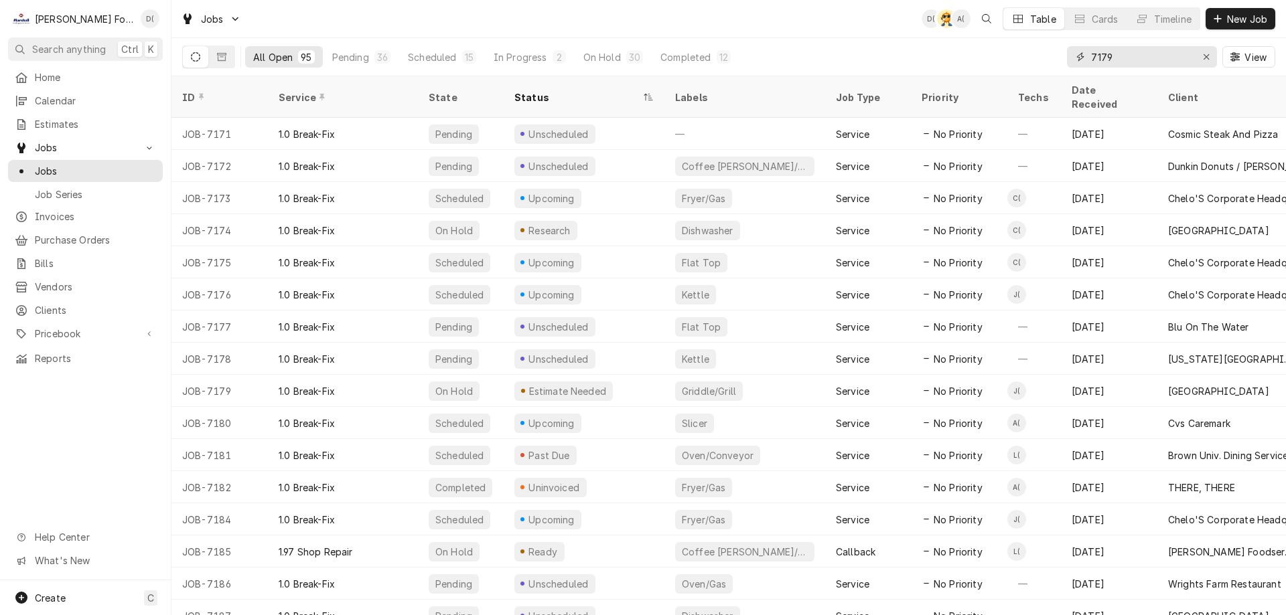
type input "7179"
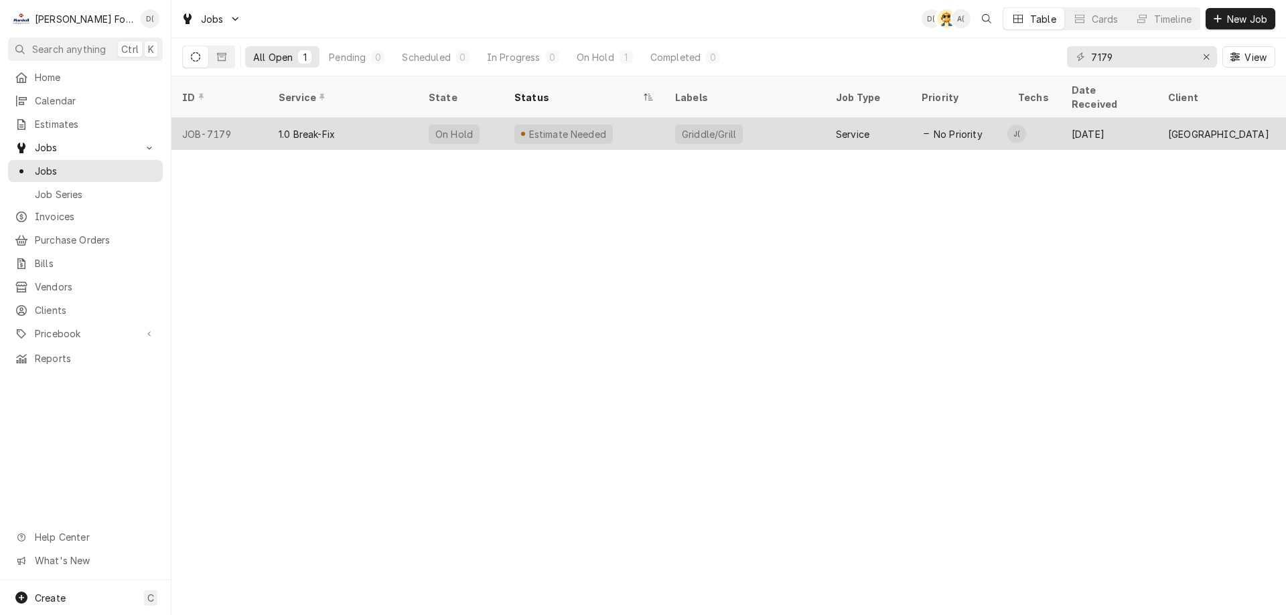
click at [390, 118] on div "1.0 Break-Fix" at bounding box center [343, 134] width 150 height 32
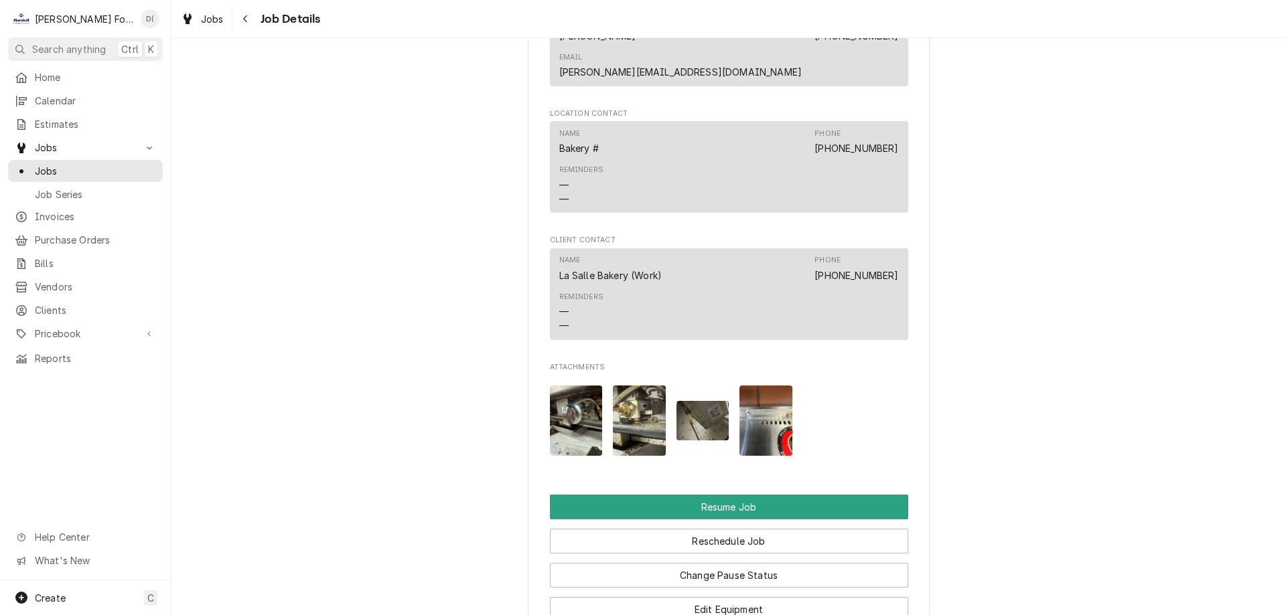
scroll to position [1540, 0]
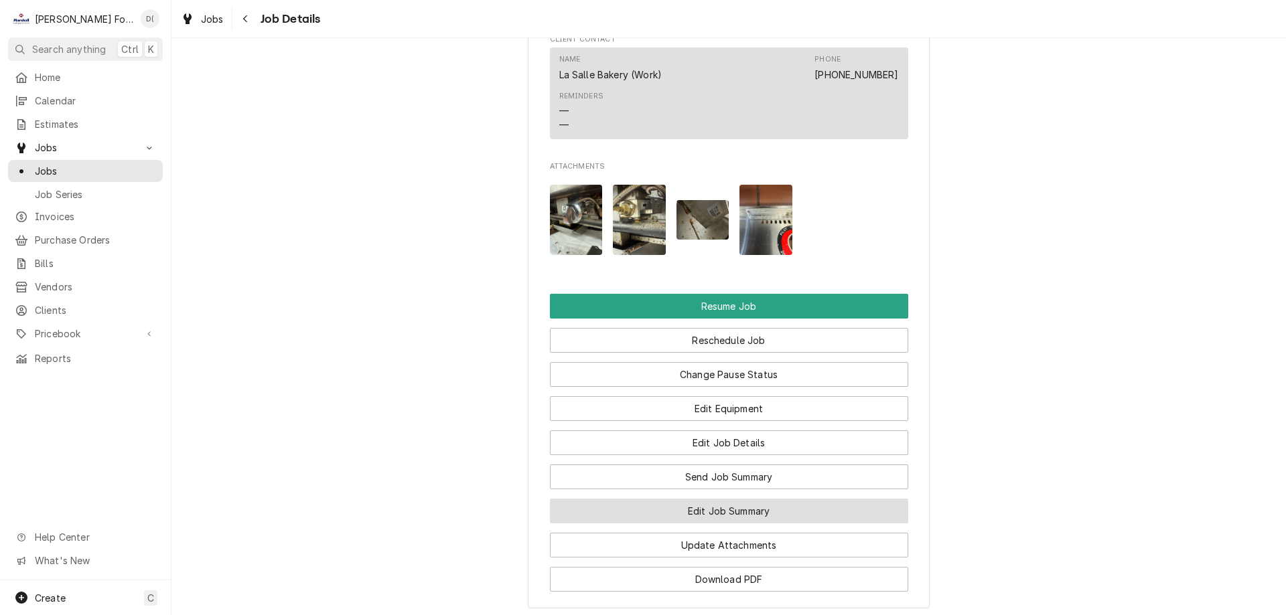
click at [711, 499] on button "Edit Job Summary" at bounding box center [729, 511] width 358 height 25
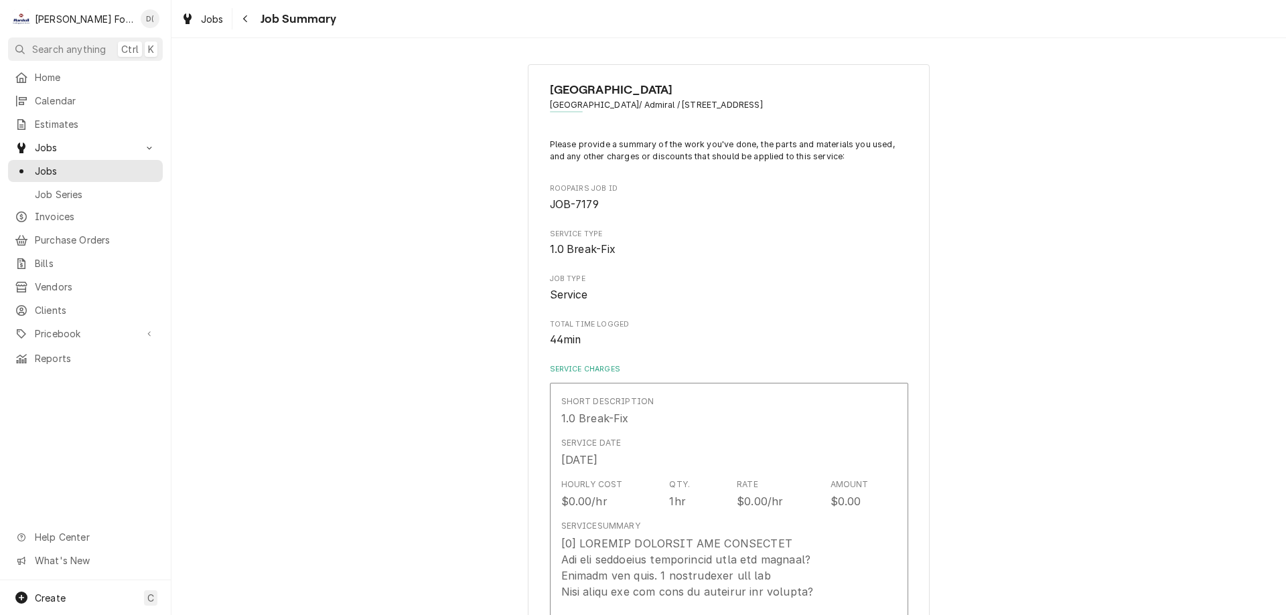
type textarea "x"
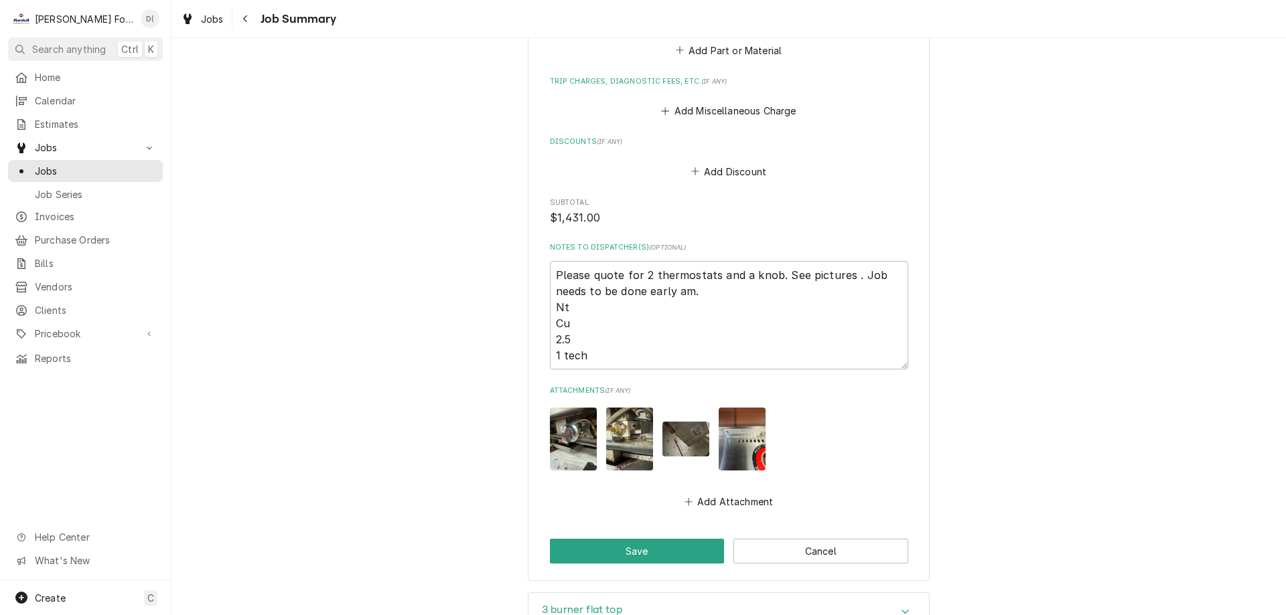
scroll to position [1494, 0]
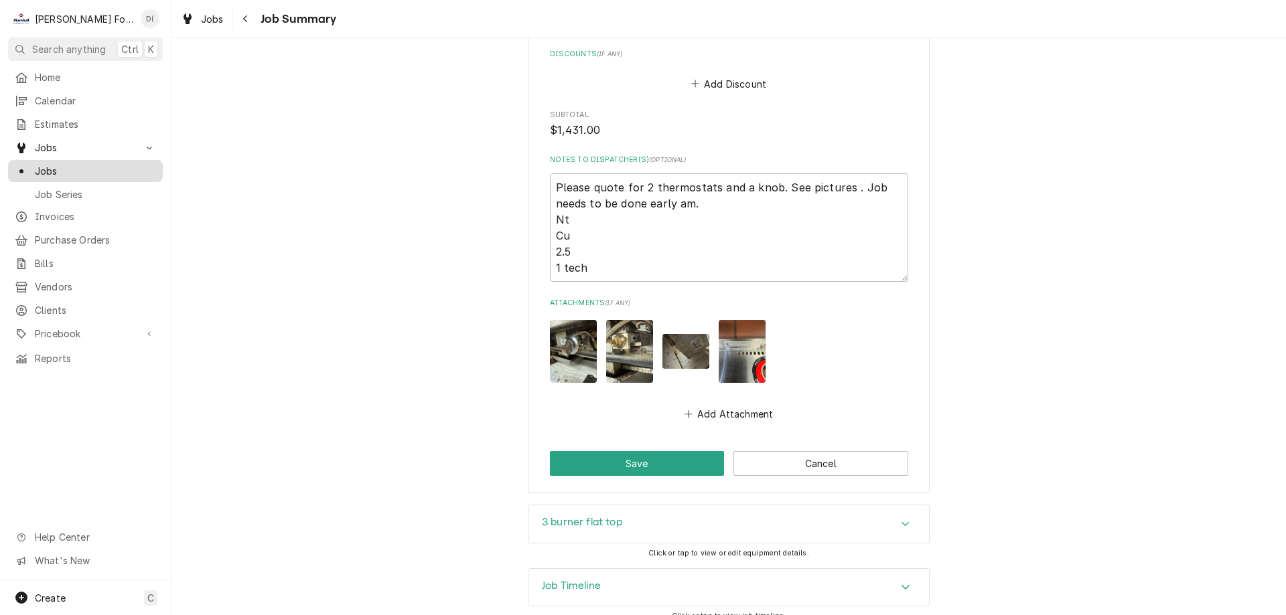
click at [84, 172] on span "Jobs" at bounding box center [95, 171] width 121 height 14
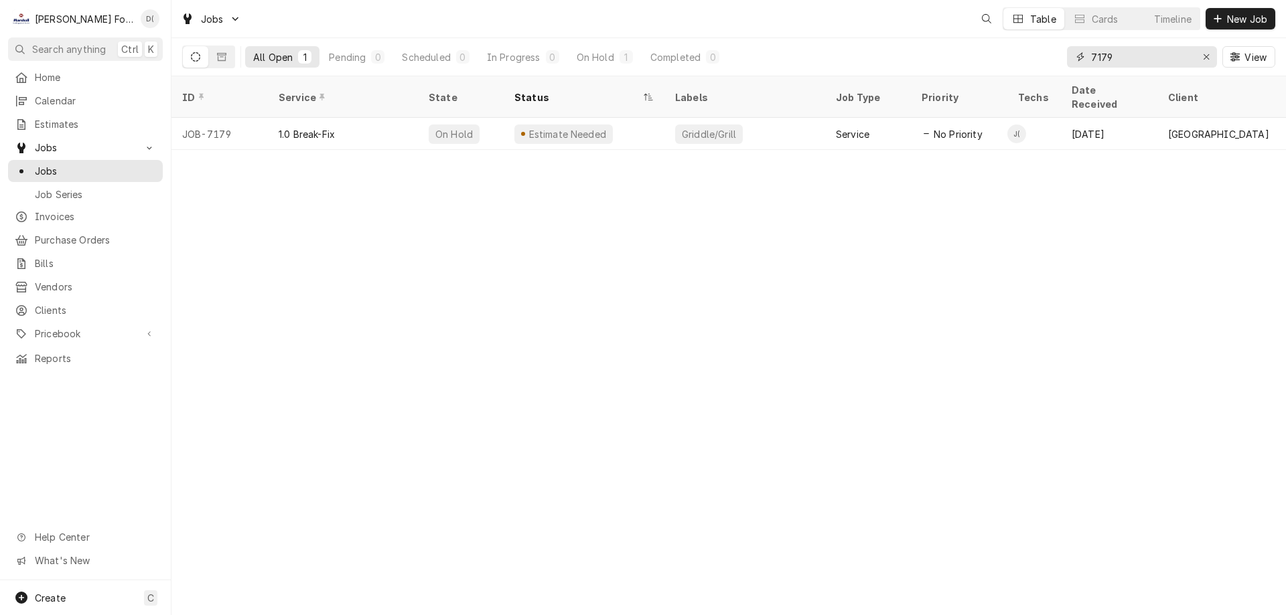
click at [1139, 53] on input "7179" at bounding box center [1141, 56] width 100 height 21
type input "7"
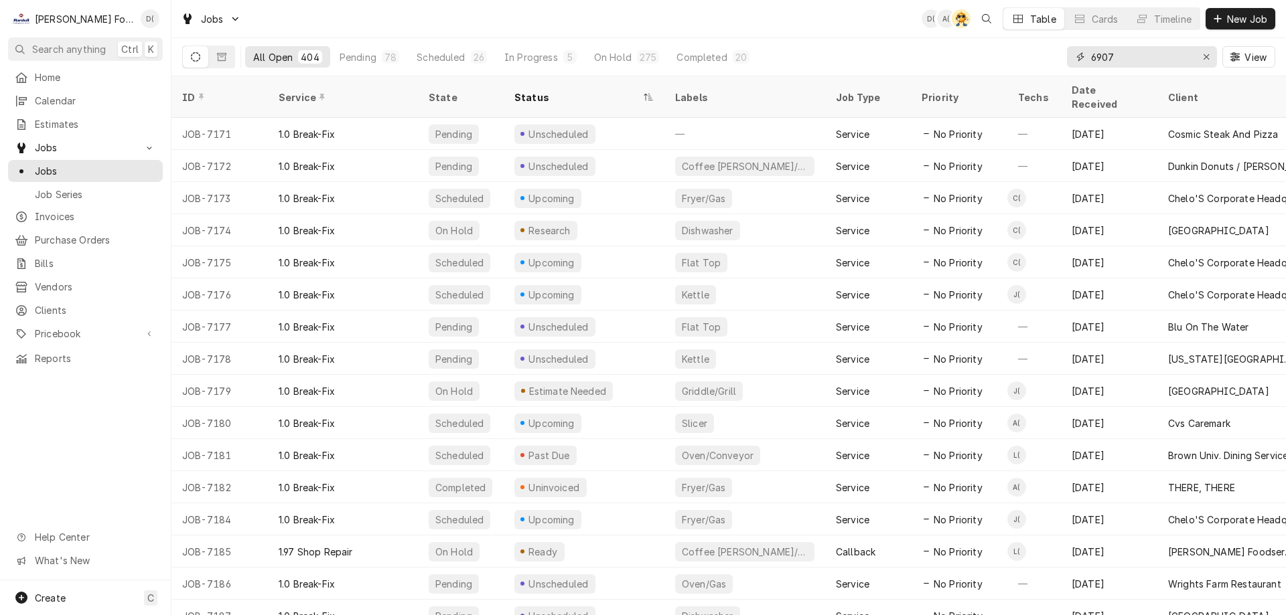
type input "6907"
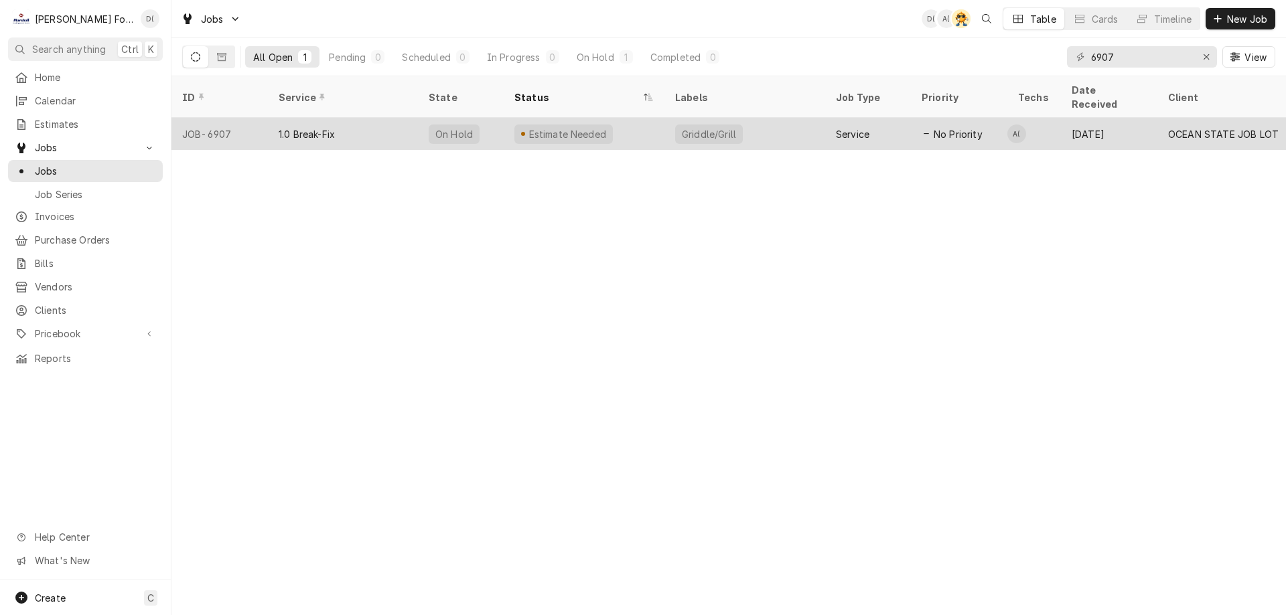
click at [632, 118] on div "Estimate Needed" at bounding box center [584, 134] width 161 height 32
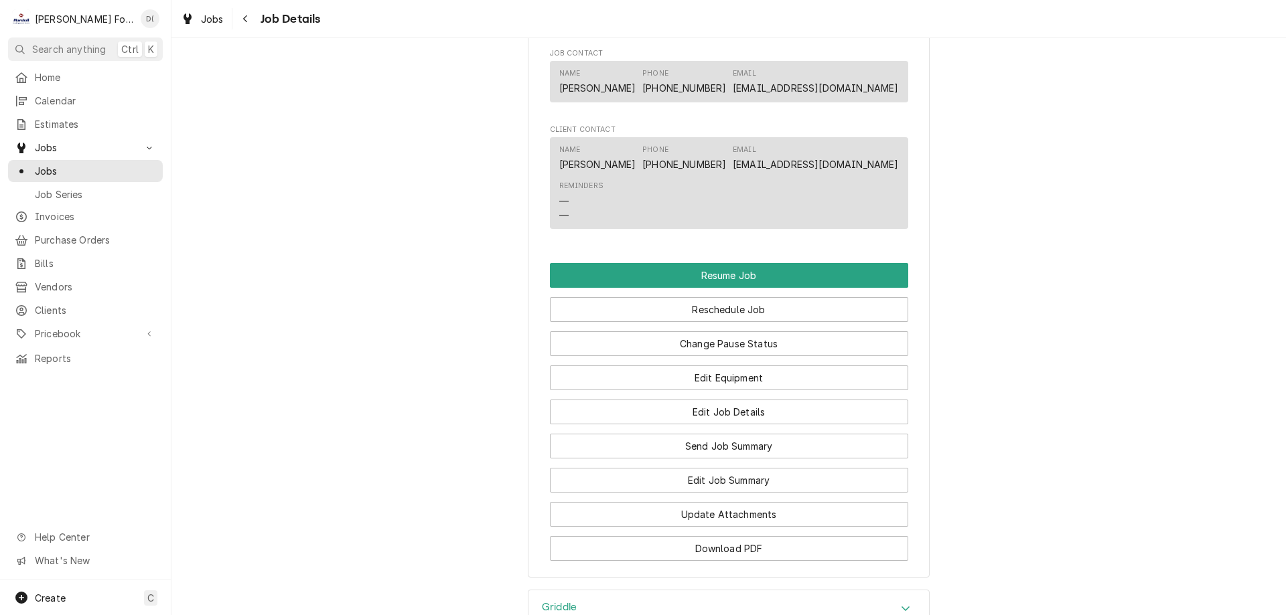
scroll to position [1406, 0]
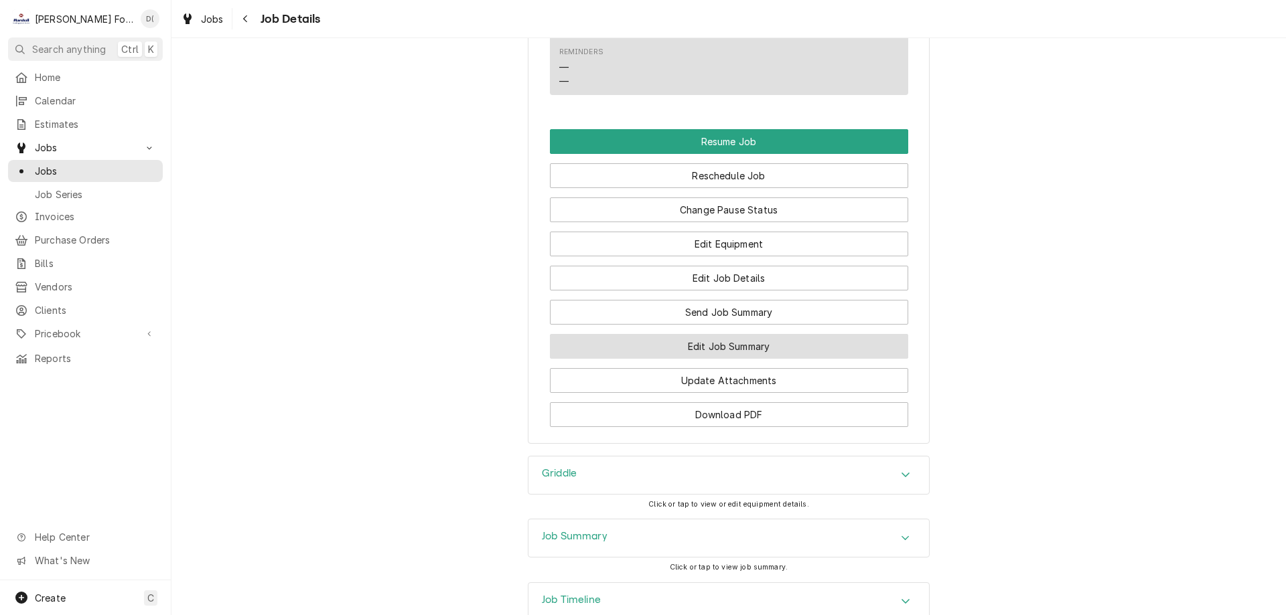
click at [702, 345] on button "Edit Job Summary" at bounding box center [729, 346] width 358 height 25
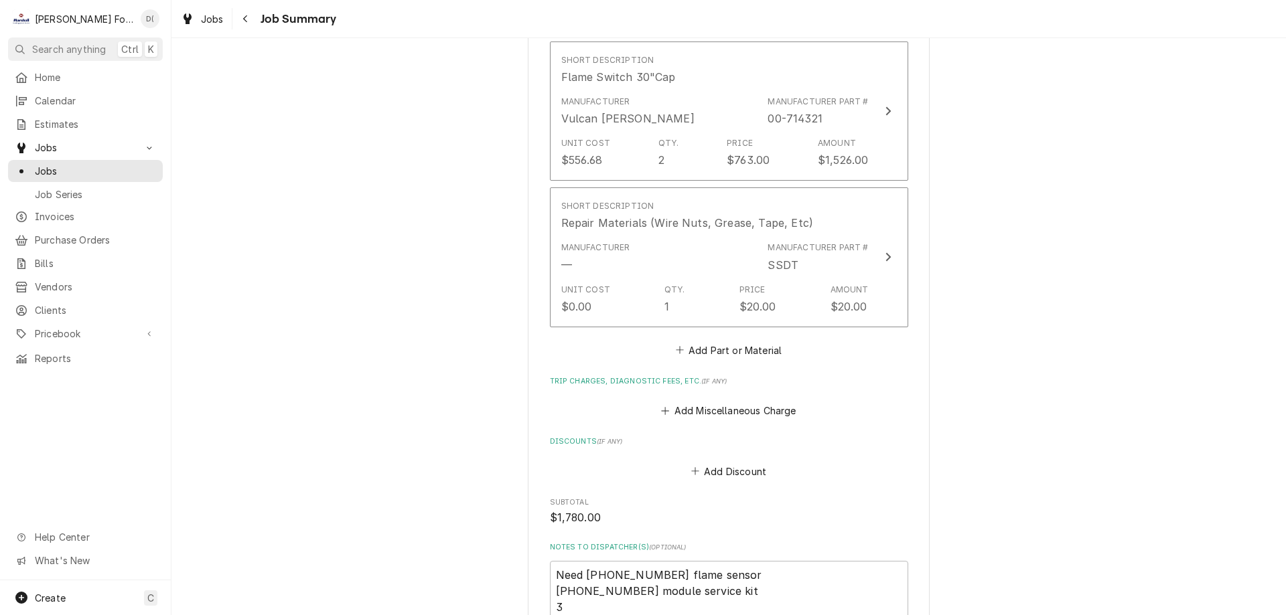
scroll to position [1339, 0]
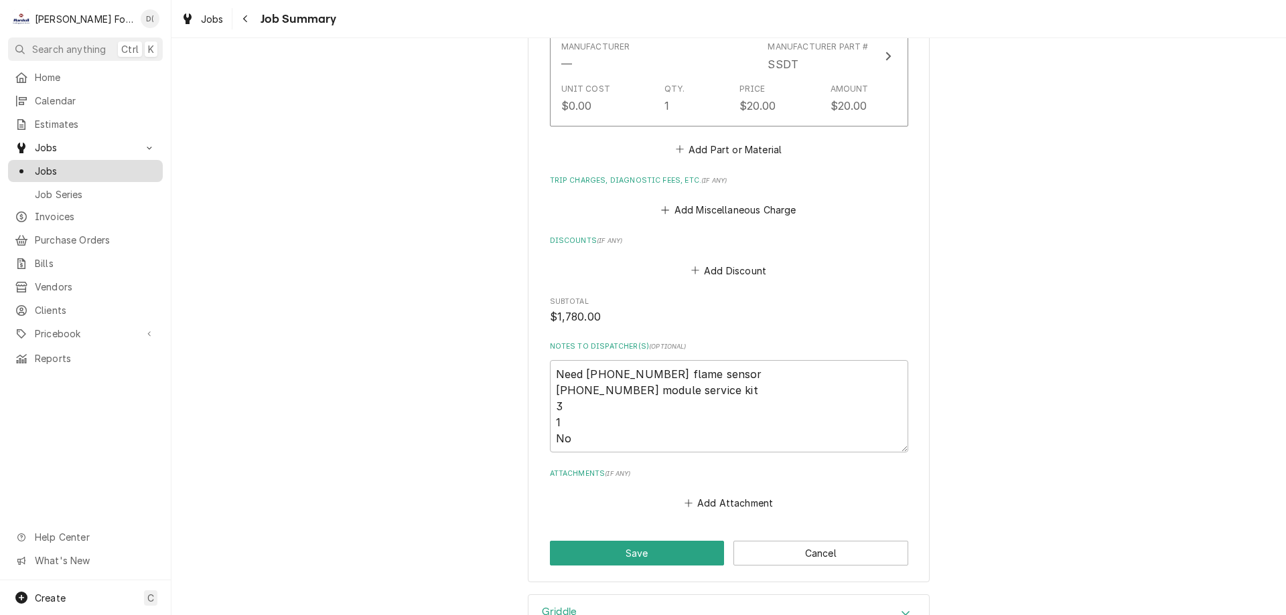
click at [110, 164] on span "Jobs" at bounding box center [95, 171] width 121 height 14
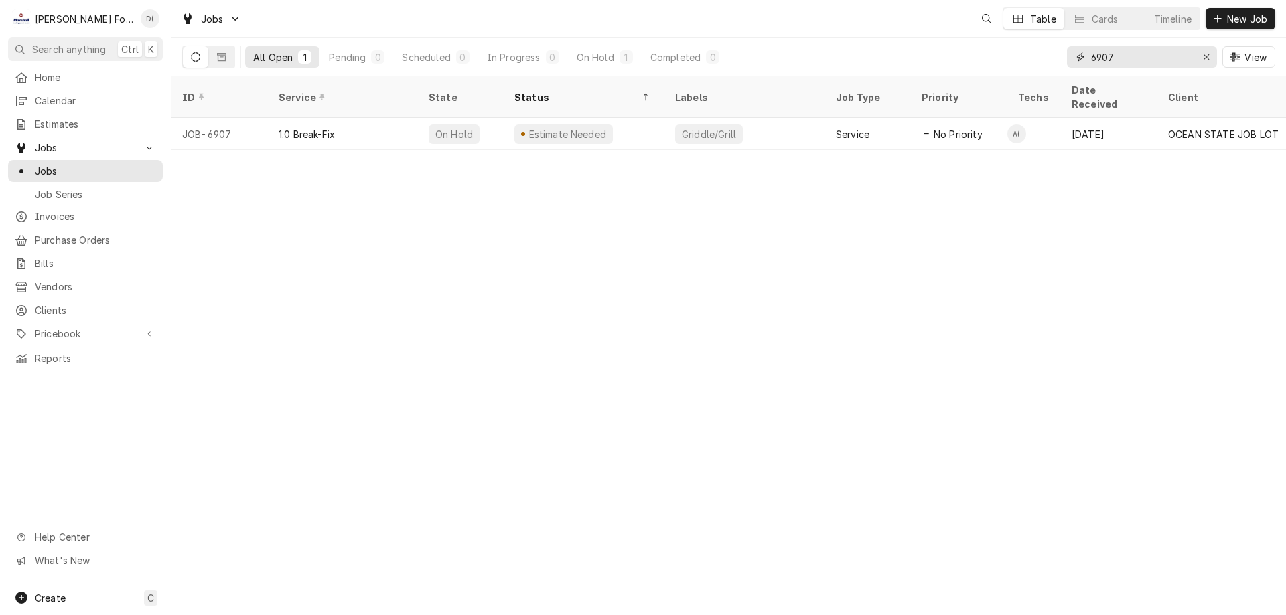
click at [1138, 61] on input "6907" at bounding box center [1141, 56] width 100 height 21
type input "6"
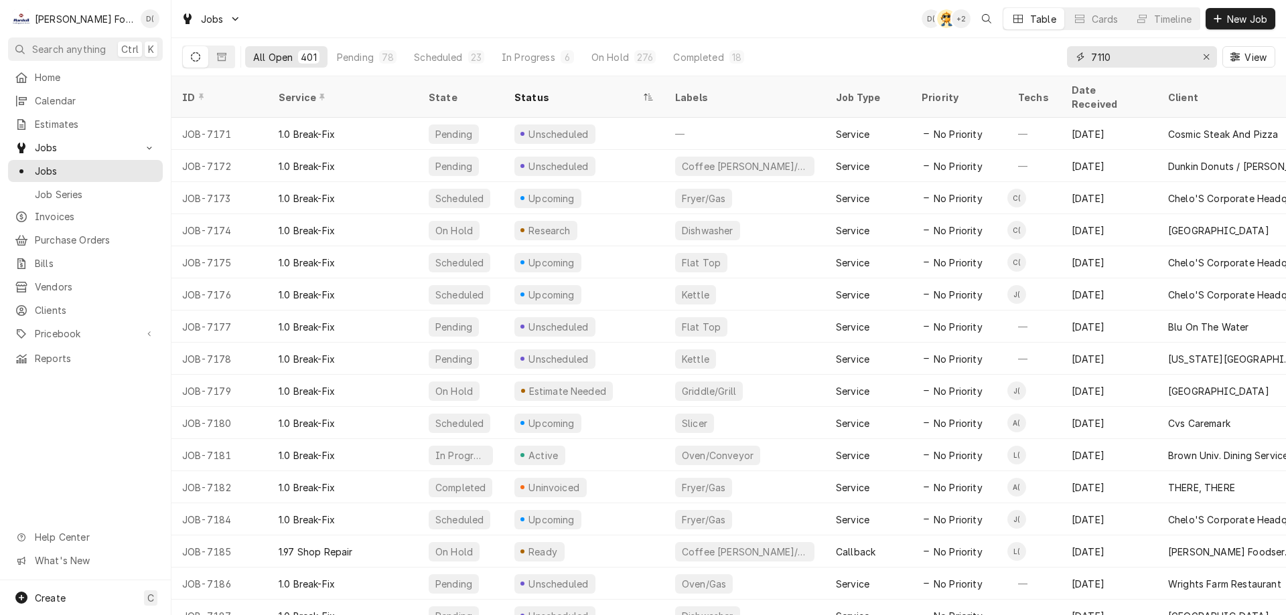
type input "7110"
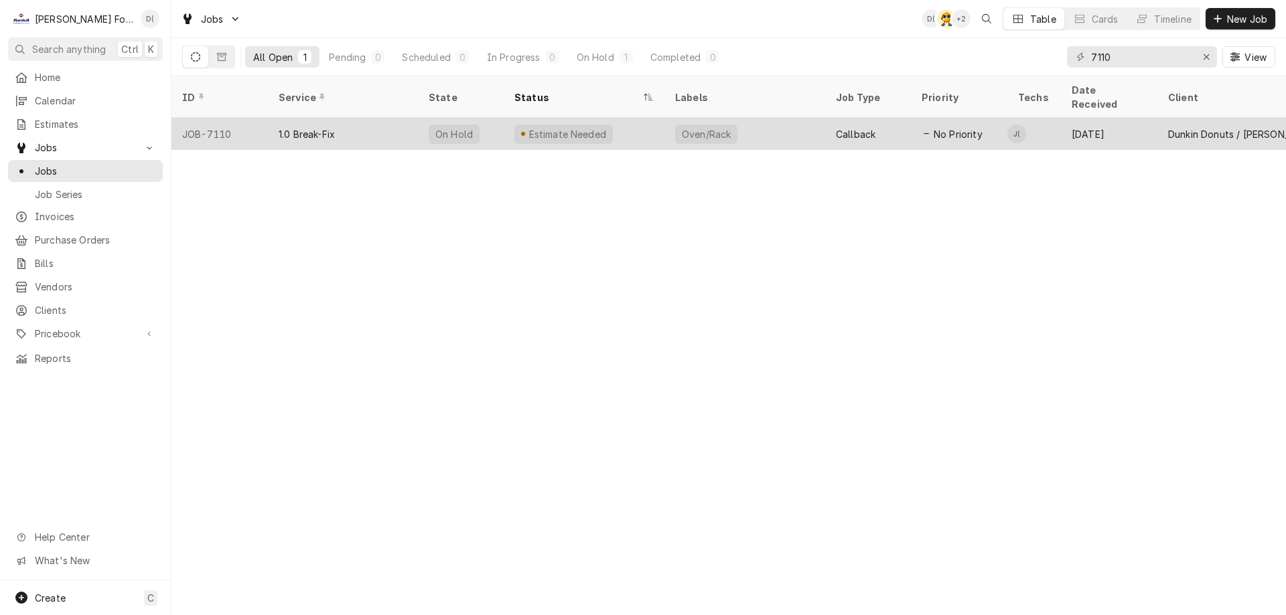
click at [647, 118] on div "Estimate Needed" at bounding box center [584, 134] width 161 height 32
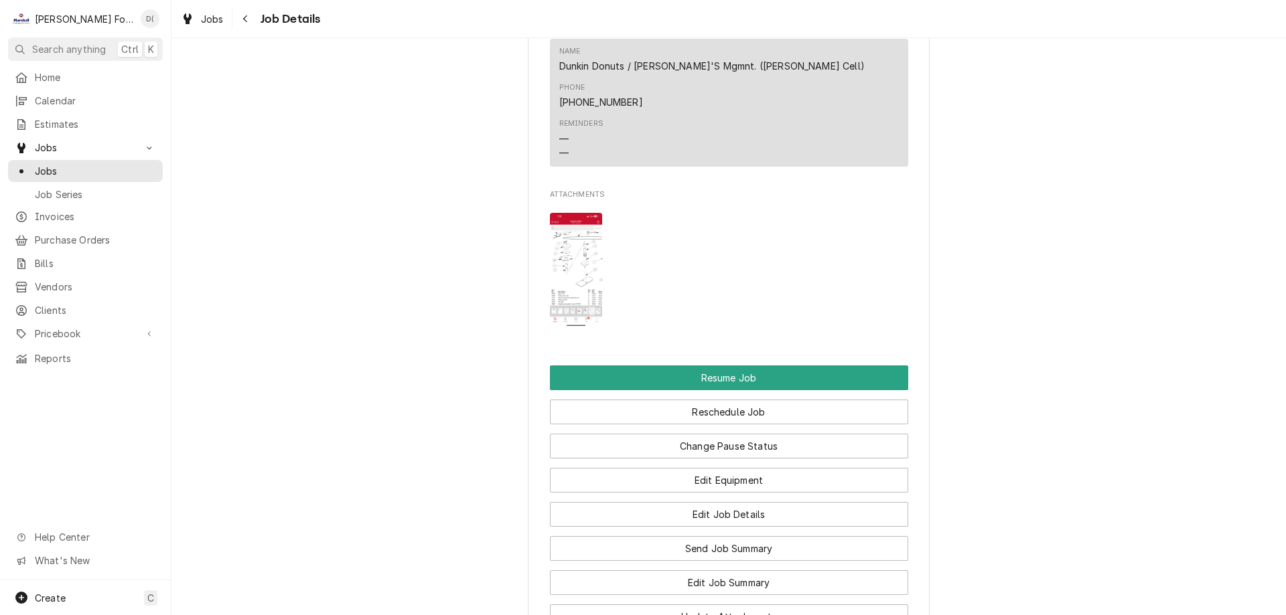
scroll to position [1942, 0]
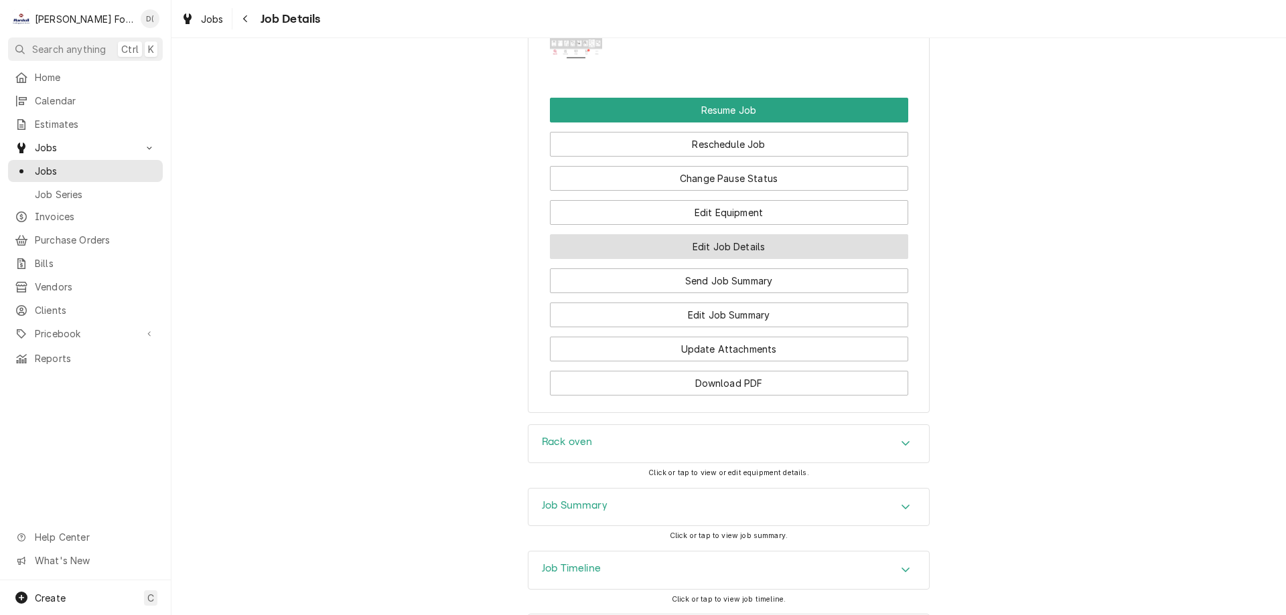
click at [731, 234] on button "Edit Job Details" at bounding box center [729, 246] width 358 height 25
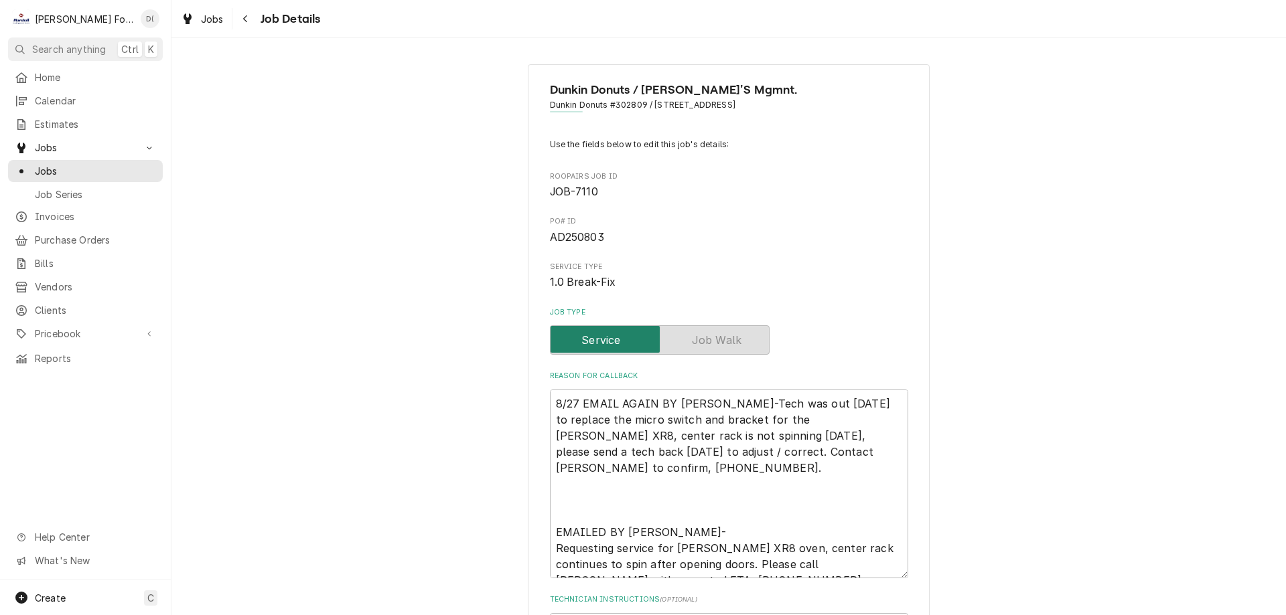
type textarea "x"
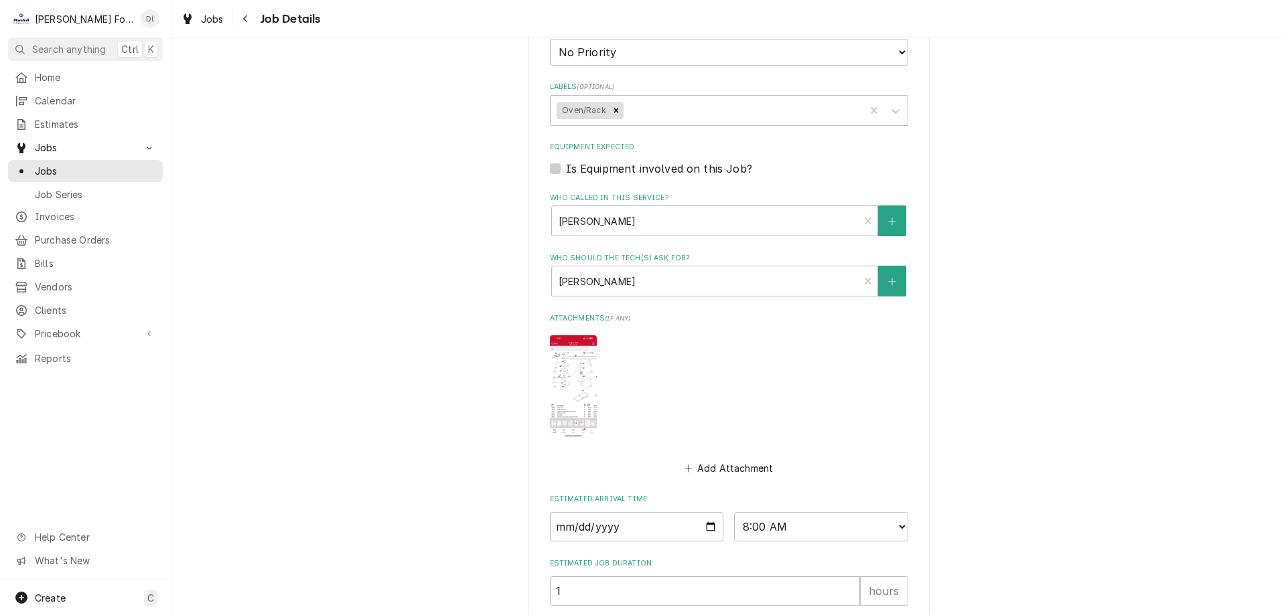
scroll to position [802, 0]
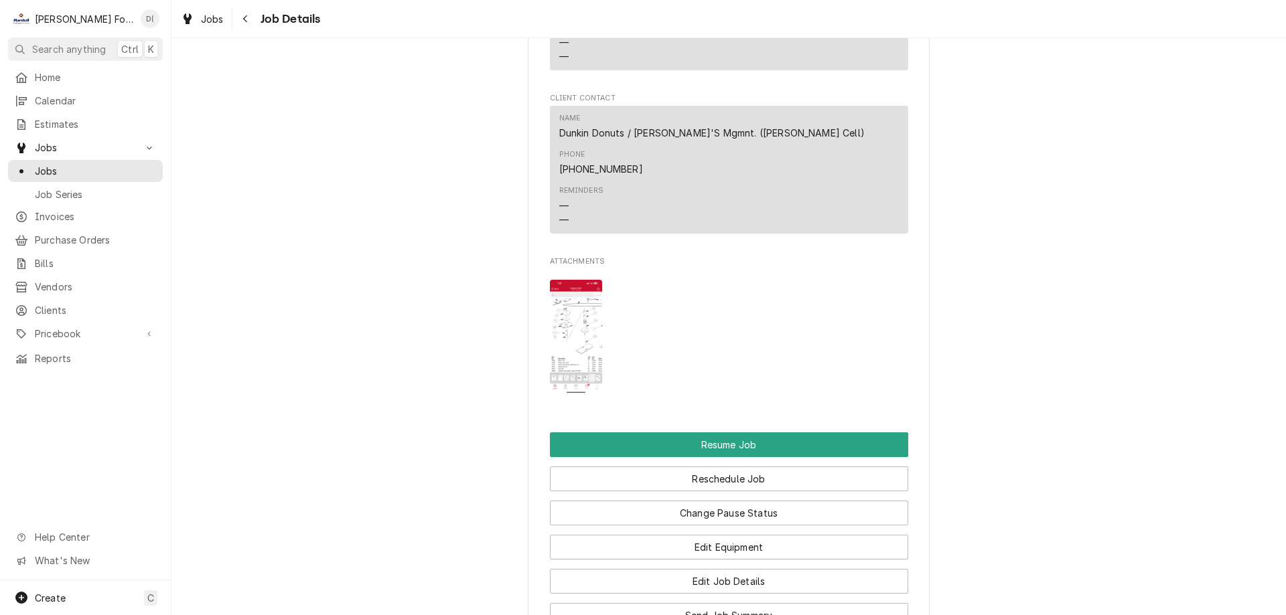
scroll to position [1808, 0]
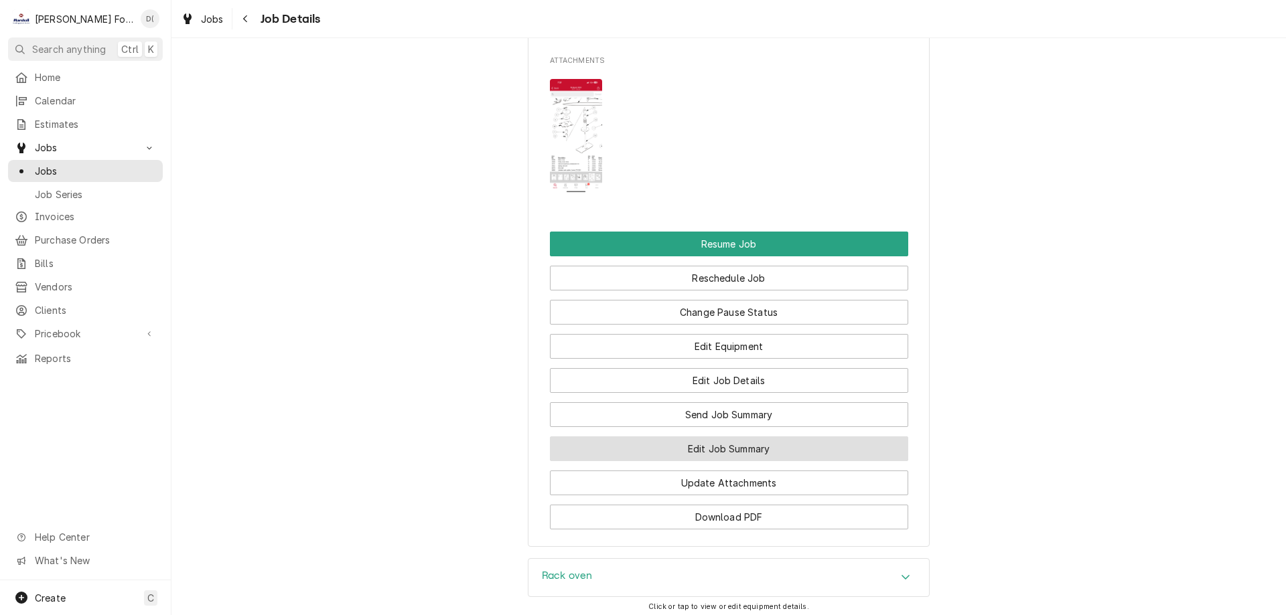
click at [699, 437] on button "Edit Job Summary" at bounding box center [729, 449] width 358 height 25
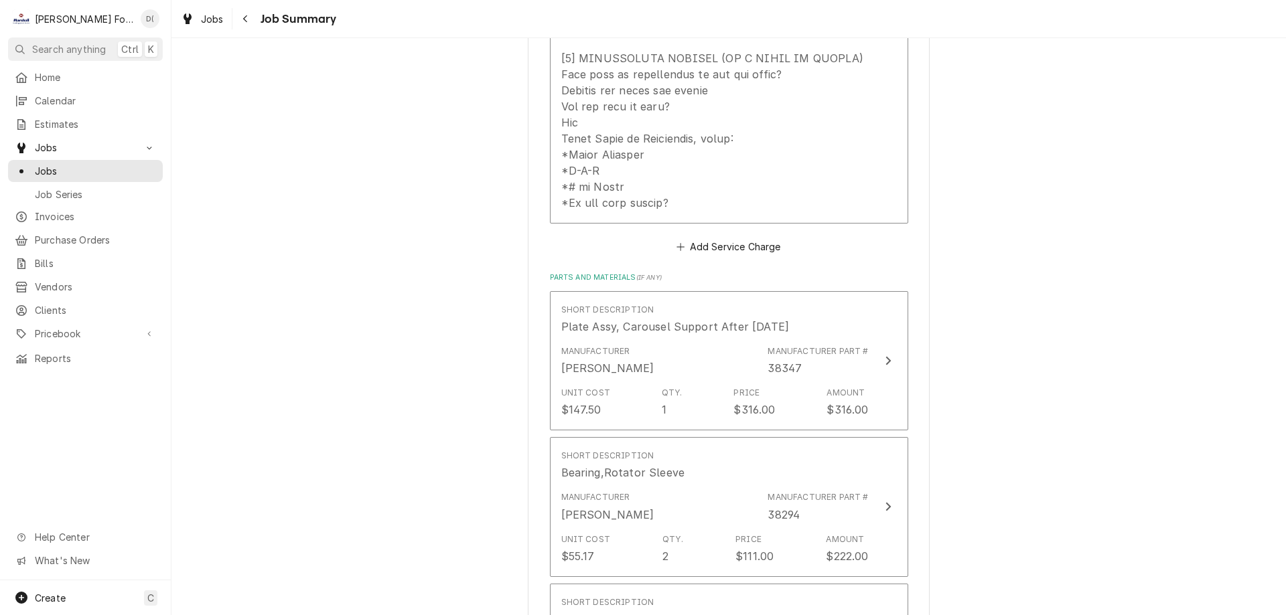
scroll to position [871, 0]
